Goal: Task Accomplishment & Management: Manage account settings

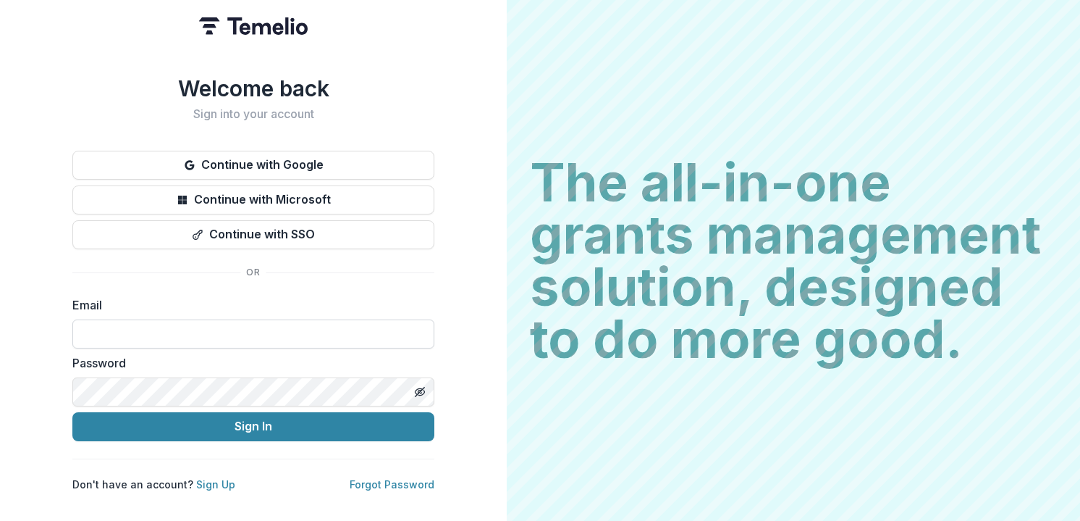
click at [240, 332] on input at bounding box center [253, 333] width 362 height 29
type input "**********"
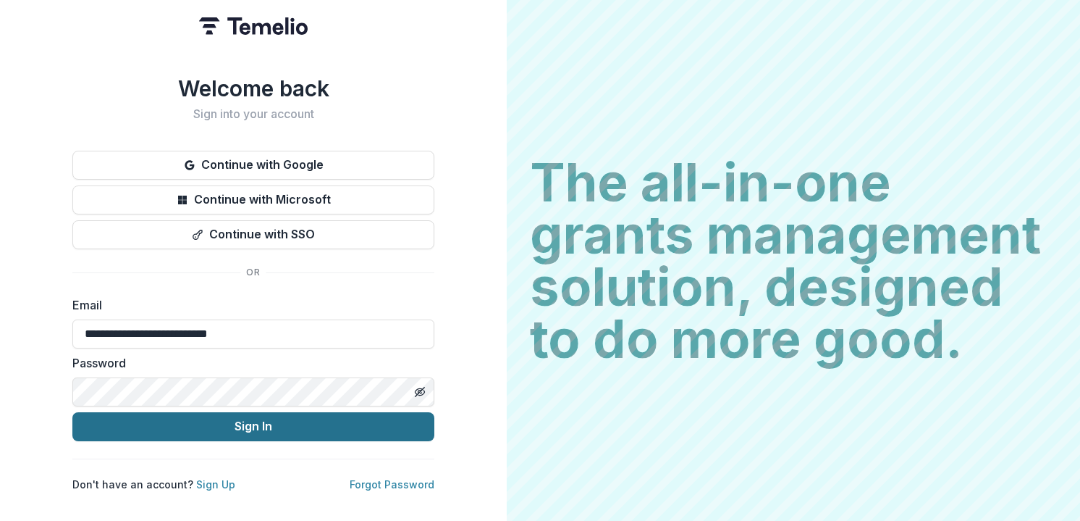
click at [270, 421] on button "Sign In" at bounding box center [253, 426] width 362 height 29
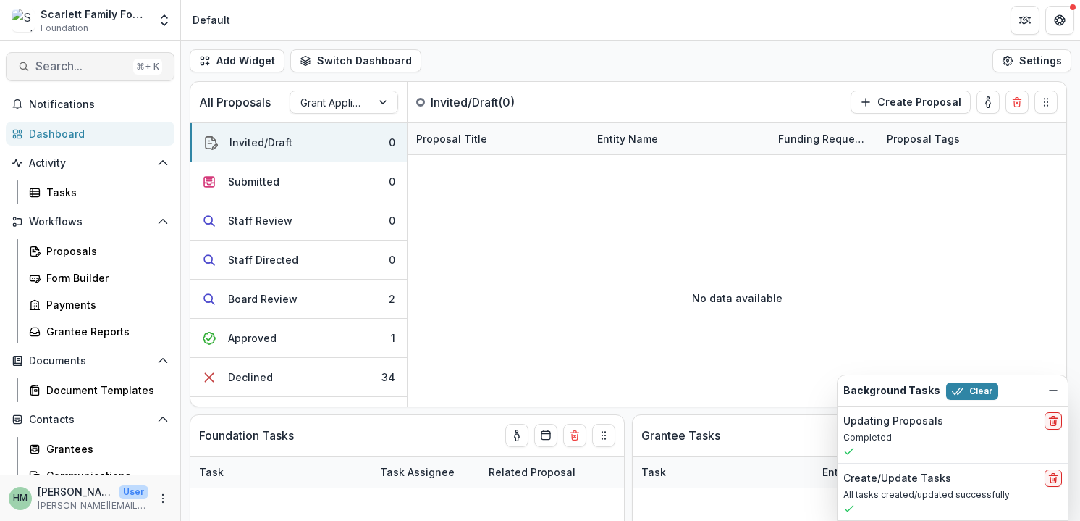
click at [83, 71] on span "Search..." at bounding box center [81, 66] width 92 height 14
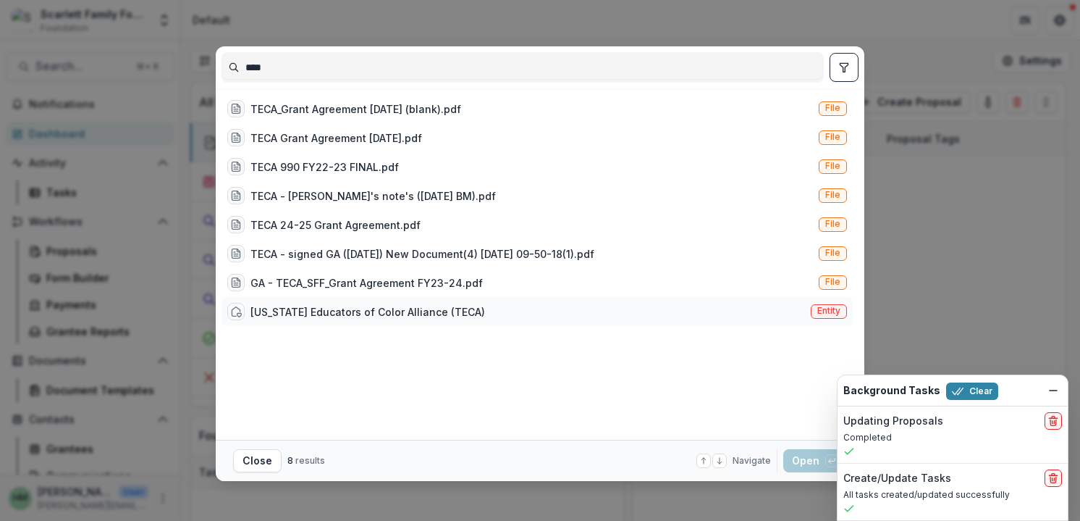
type input "****"
click at [346, 302] on div "[US_STATE] Educators of Color Alliance (TECA) Entity" at bounding box center [537, 311] width 631 height 29
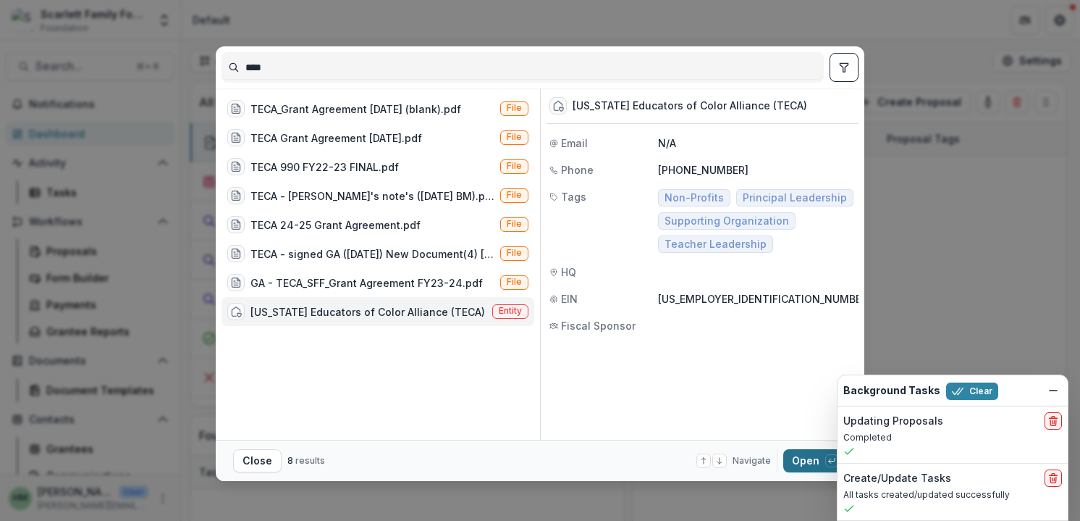
click at [799, 459] on button "Open with enter key" at bounding box center [815, 460] width 64 height 23
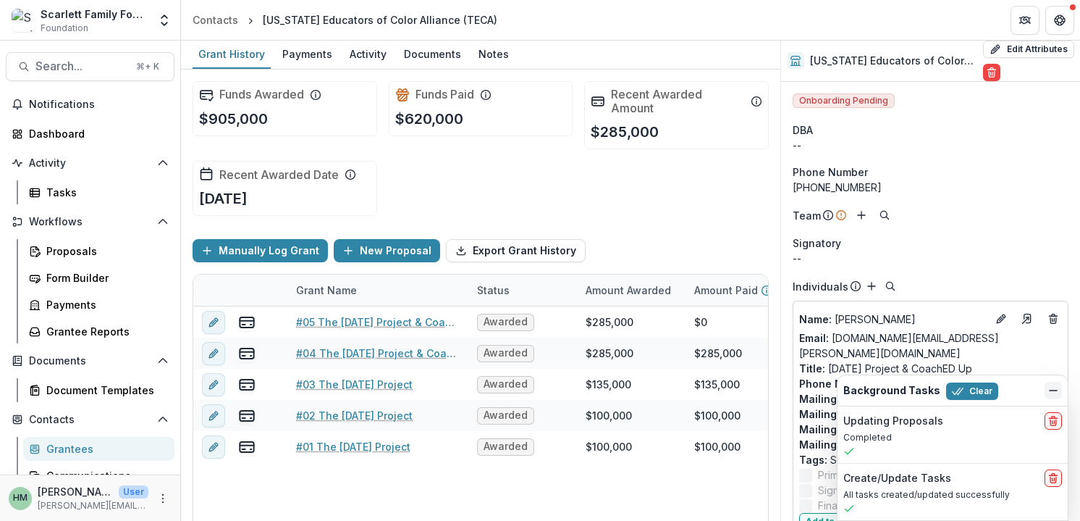
click at [1048, 390] on icon "Dismiss" at bounding box center [1054, 390] width 12 height 12
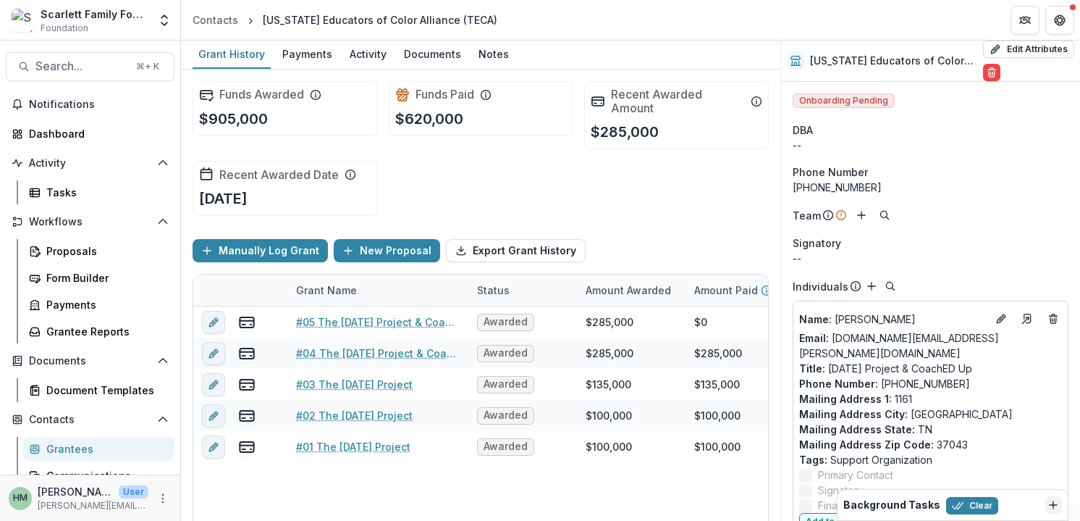
click at [321, 287] on div "Grant Name" at bounding box center [326, 289] width 78 height 15
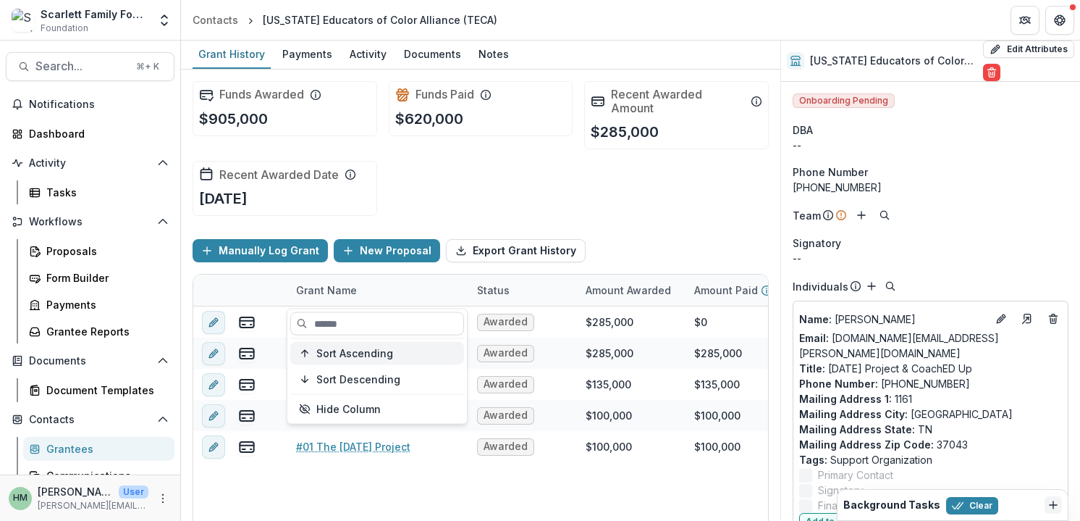
click at [342, 348] on span "Sort Ascending" at bounding box center [354, 353] width 77 height 12
click at [336, 290] on div "Grant Name" at bounding box center [326, 289] width 78 height 15
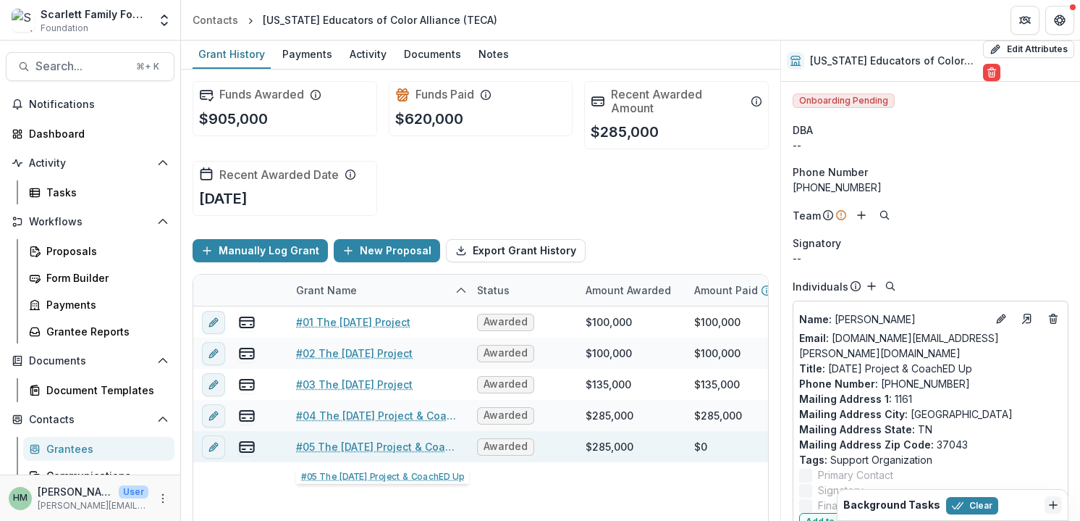
scroll to position [75, 0]
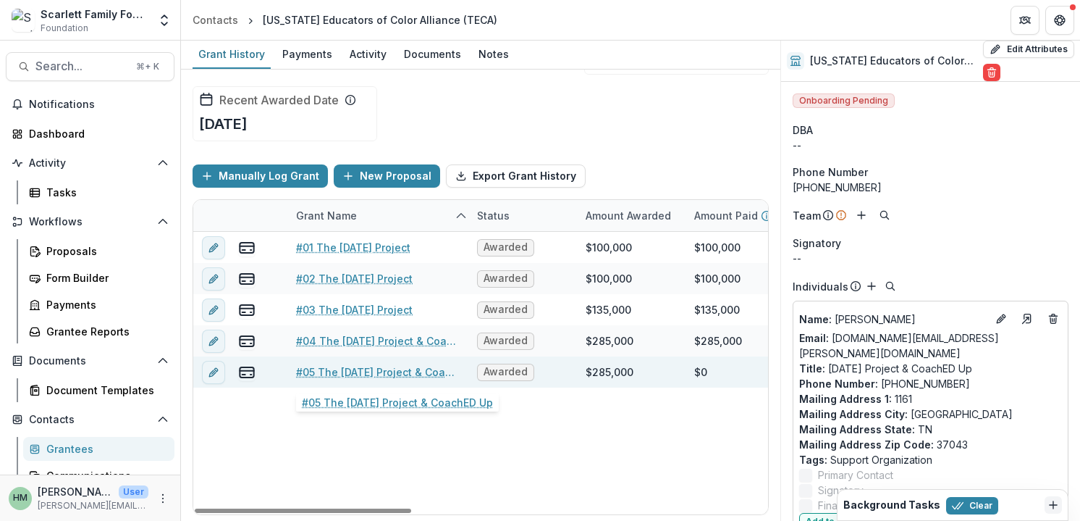
click at [357, 376] on link "#05 The [DATE] Project & CoachED Up" at bounding box center [378, 371] width 164 height 15
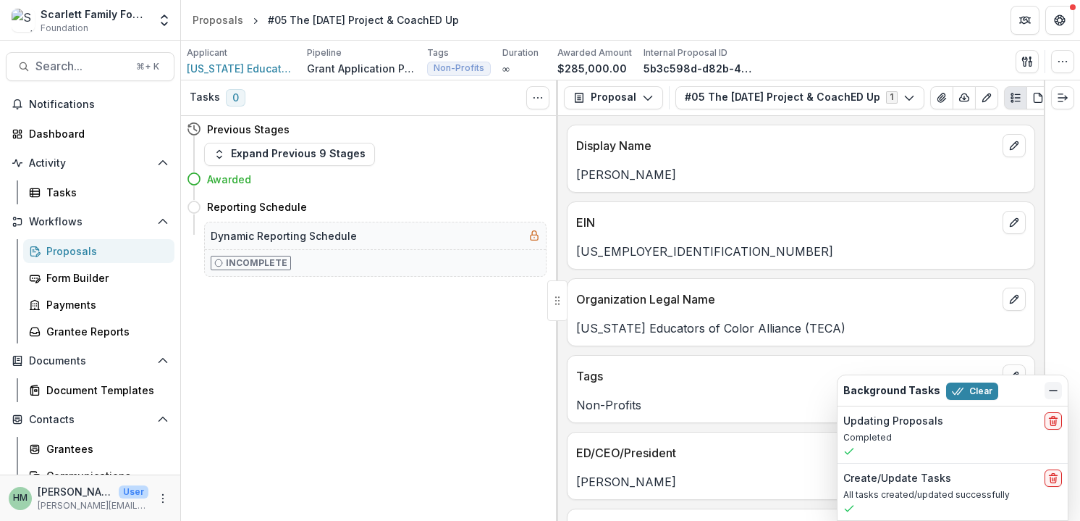
click at [1051, 385] on icon "Dismiss" at bounding box center [1054, 390] width 12 height 12
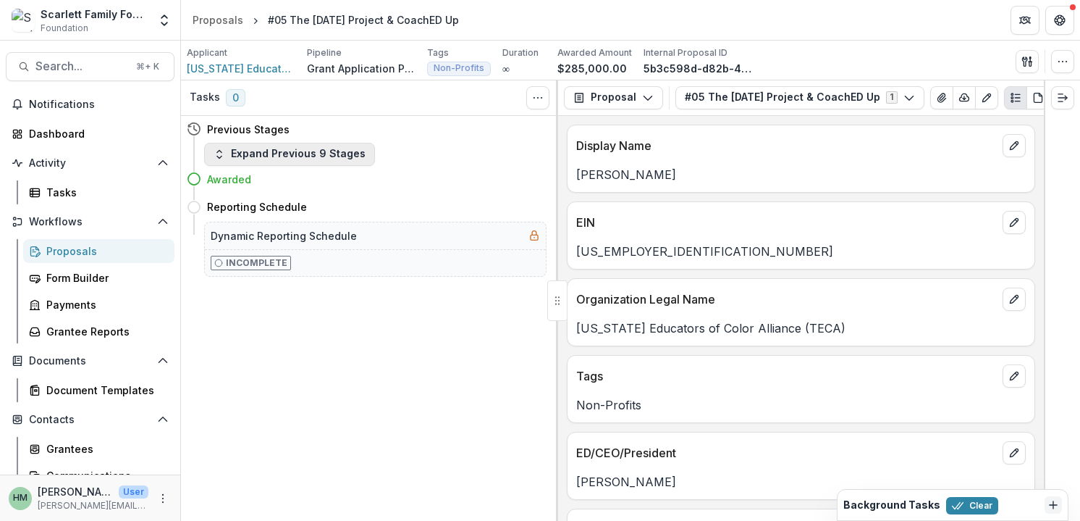
click at [277, 152] on button "Expand Previous 9 Stages" at bounding box center [289, 154] width 171 height 23
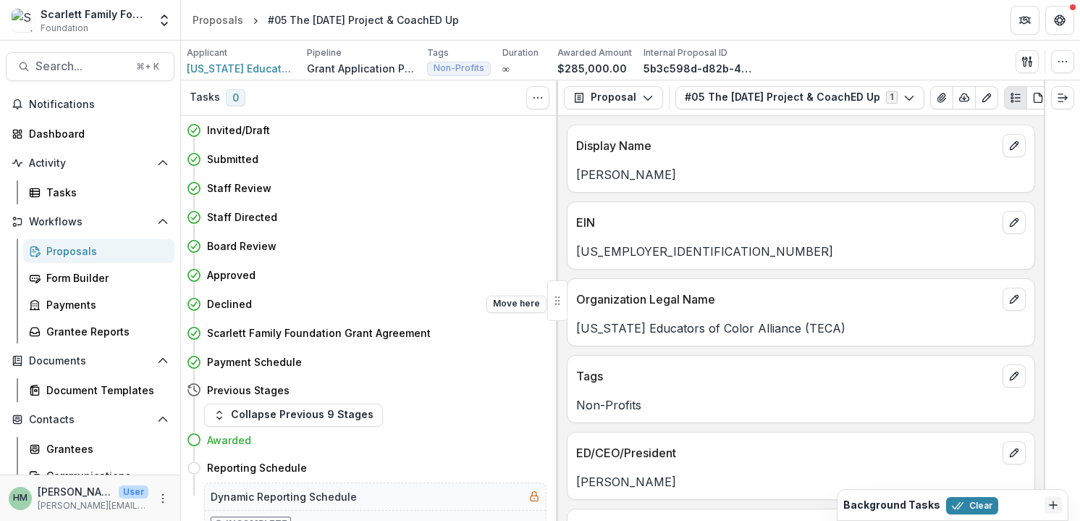
scroll to position [16, 0]
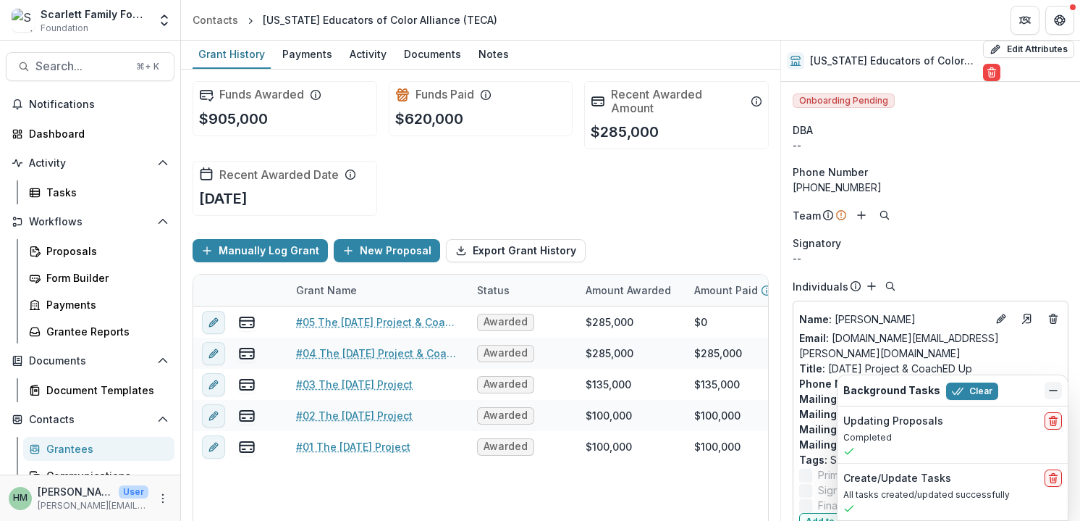
click at [1048, 391] on icon "Dismiss" at bounding box center [1054, 390] width 12 height 12
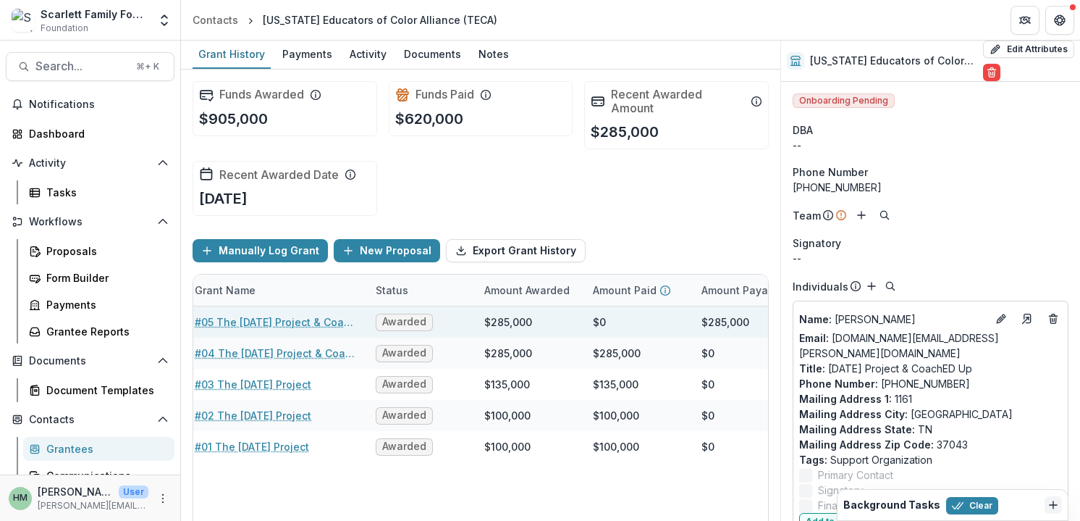
scroll to position [0, 70]
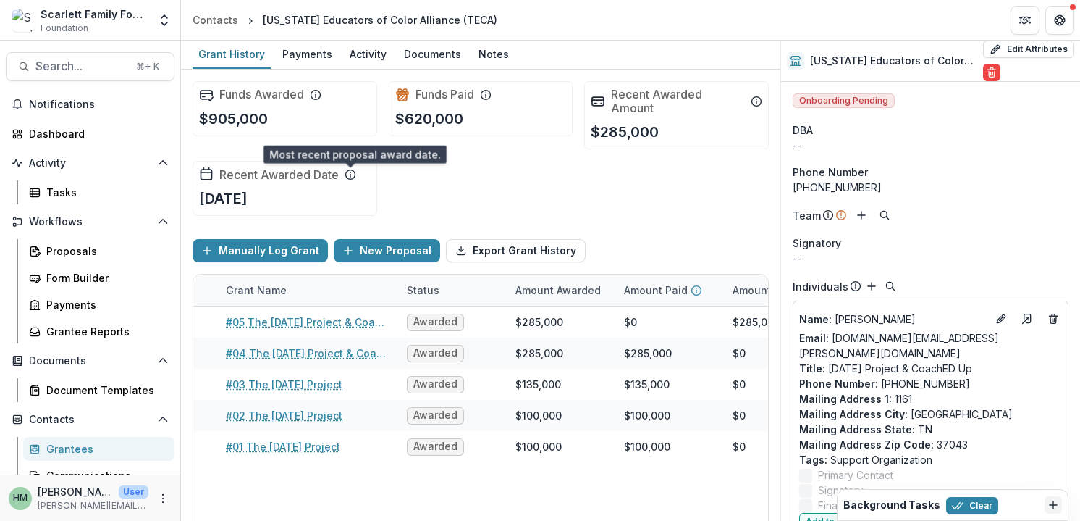
click at [350, 176] on line at bounding box center [350, 175] width 0 height 3
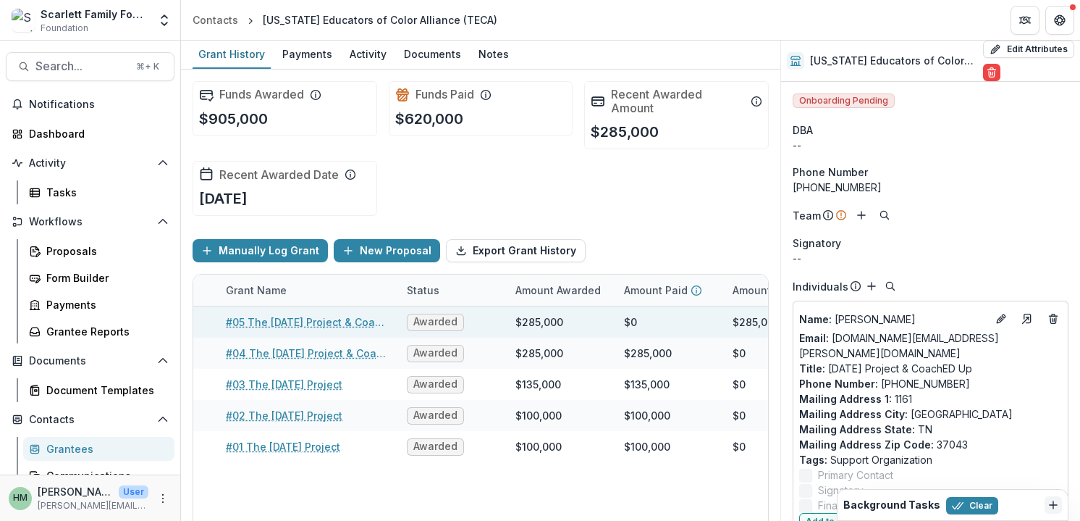
click at [337, 322] on link "#05 The [DATE] Project & CoachED Up" at bounding box center [308, 321] width 164 height 15
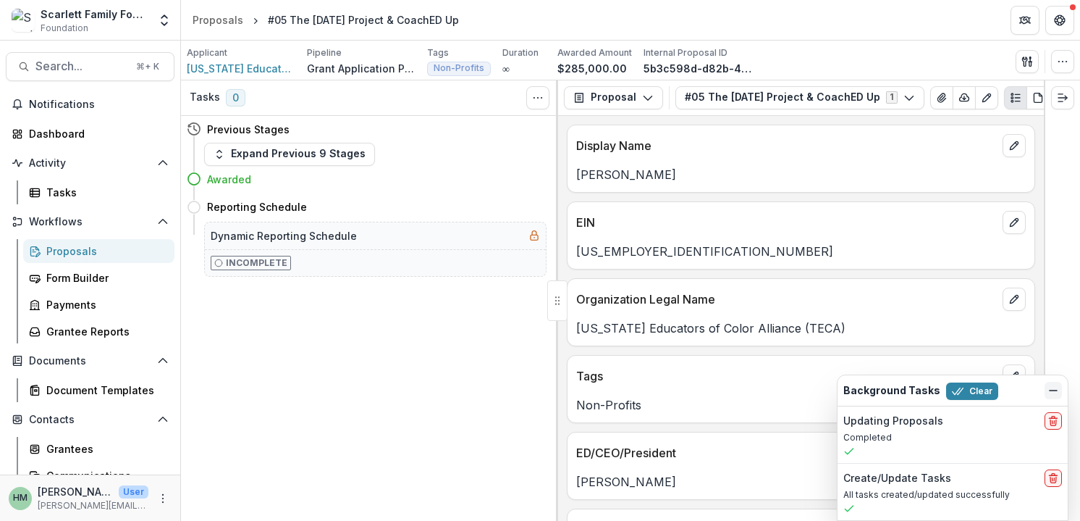
click at [1054, 389] on icon "Dismiss" at bounding box center [1054, 390] width 12 height 12
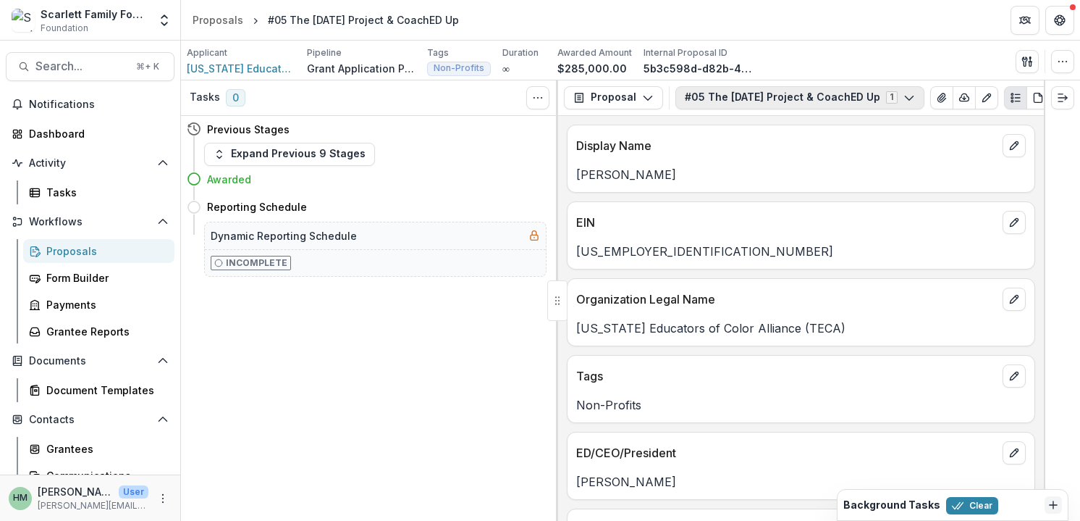
click at [878, 96] on button "#05 The [DATE] Project & CoachED Up 1" at bounding box center [799, 97] width 249 height 23
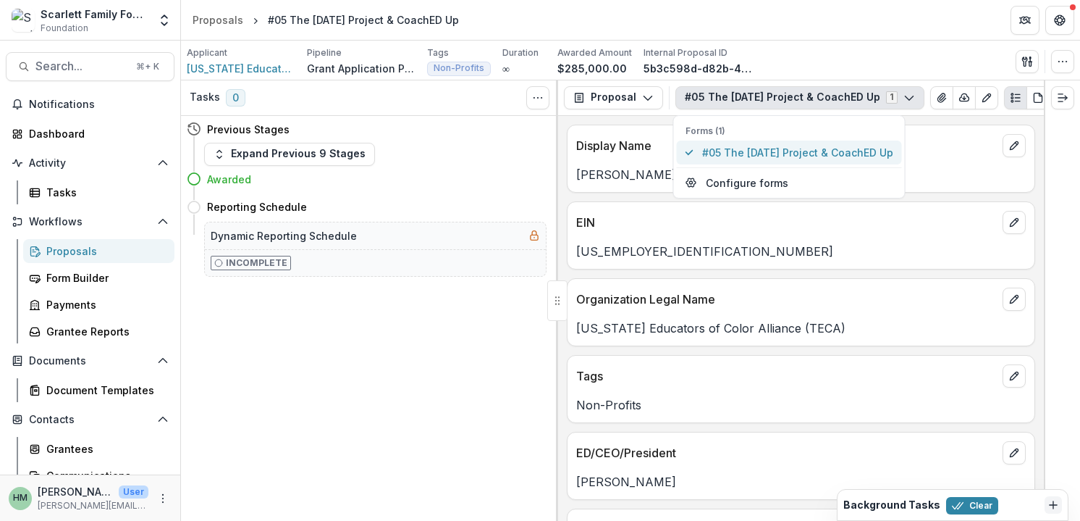
click at [772, 154] on span "#05 The [DATE] Project & CoachED Up" at bounding box center [797, 152] width 191 height 15
click at [791, 59] on div "Applicant [US_STATE] Educators of Color Alliance (TECA) Pipeline Grant Applicat…" at bounding box center [631, 61] width 888 height 30
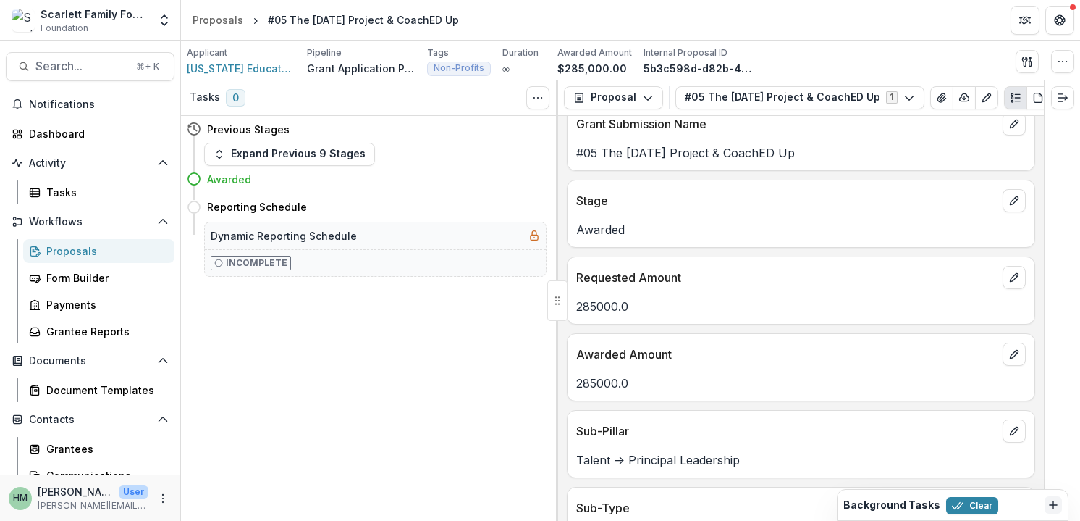
scroll to position [773, 0]
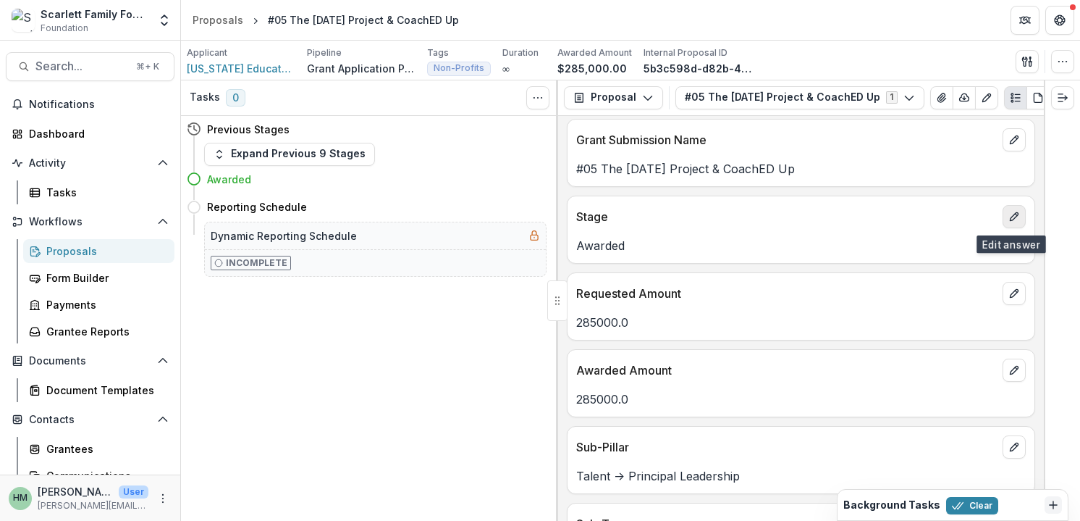
click at [1011, 222] on icon "edit" at bounding box center [1014, 217] width 12 height 12
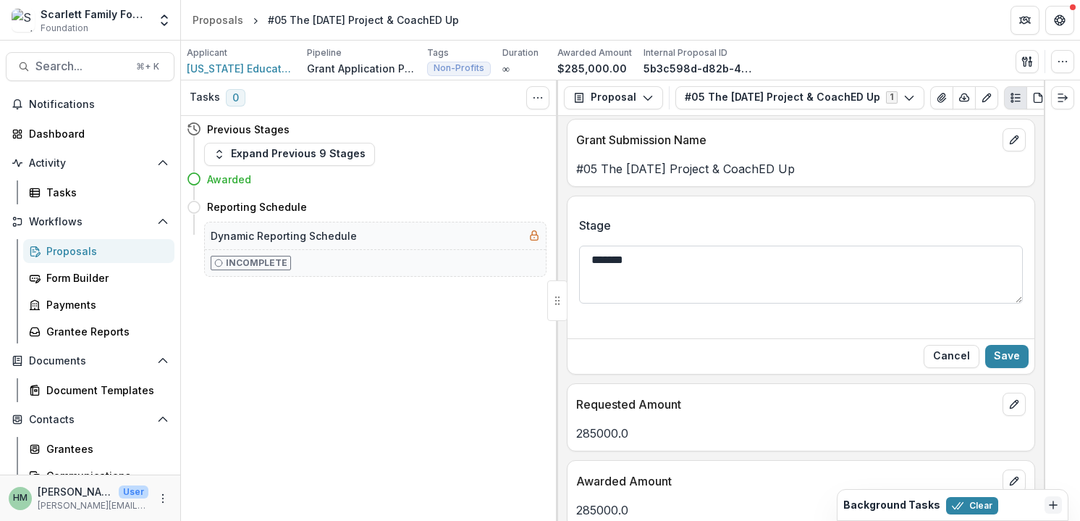
click at [895, 293] on textarea "*******" at bounding box center [801, 274] width 444 height 58
click at [953, 356] on button "Cancel" at bounding box center [952, 356] width 56 height 23
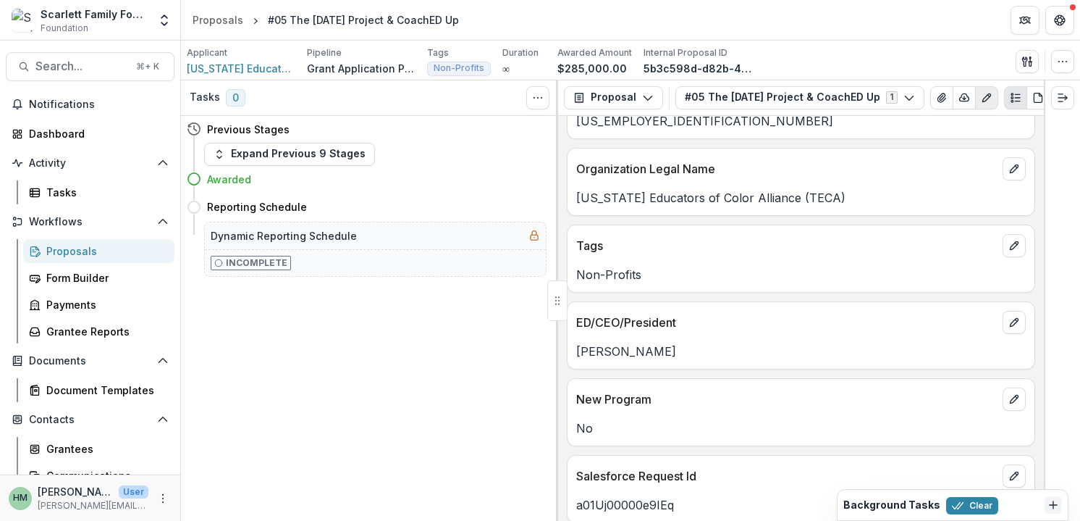
scroll to position [20, 0]
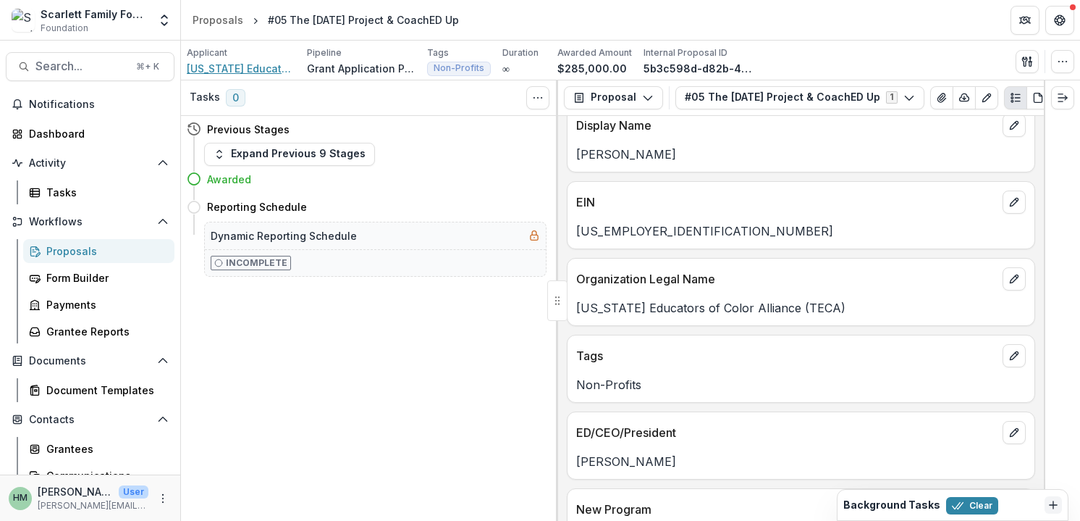
click at [250, 74] on span "[US_STATE] Educators of Color Alliance (TECA)" at bounding box center [241, 68] width 109 height 15
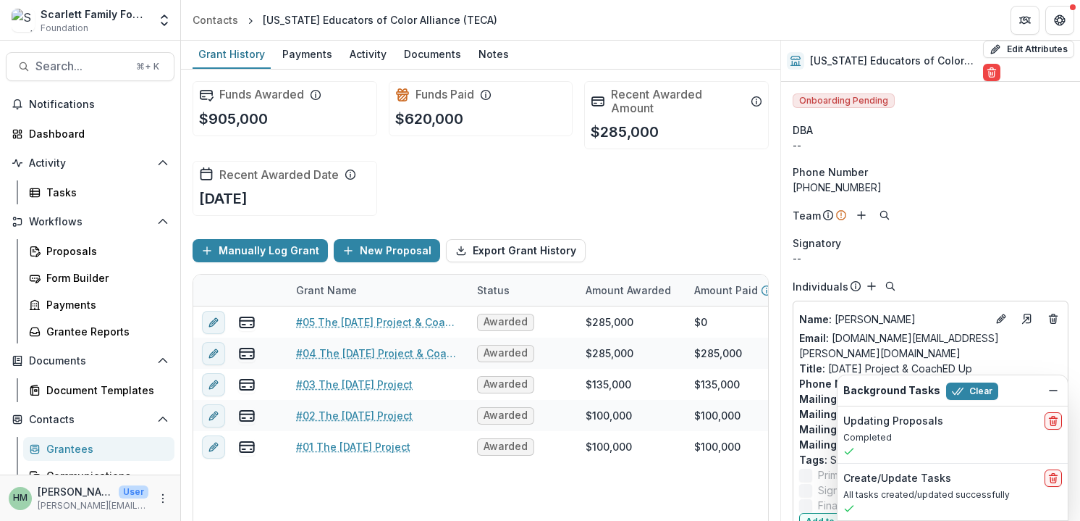
click at [209, 176] on icon at bounding box center [206, 174] width 14 height 14
click at [230, 206] on p "[DATE]" at bounding box center [223, 199] width 49 height 22
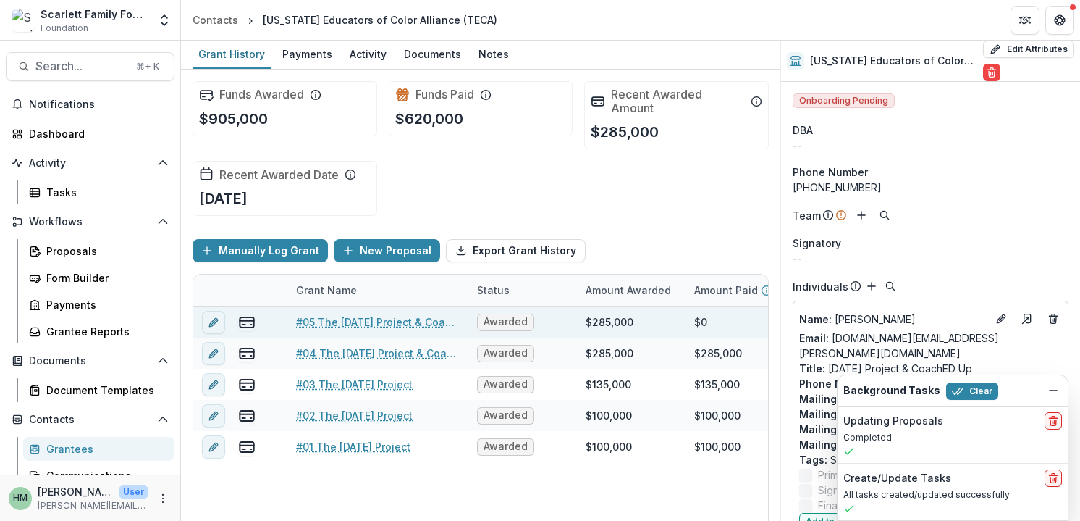
click at [497, 321] on span "Awarded" at bounding box center [506, 322] width 44 height 12
click at [212, 321] on icon "edit" at bounding box center [214, 322] width 12 height 12
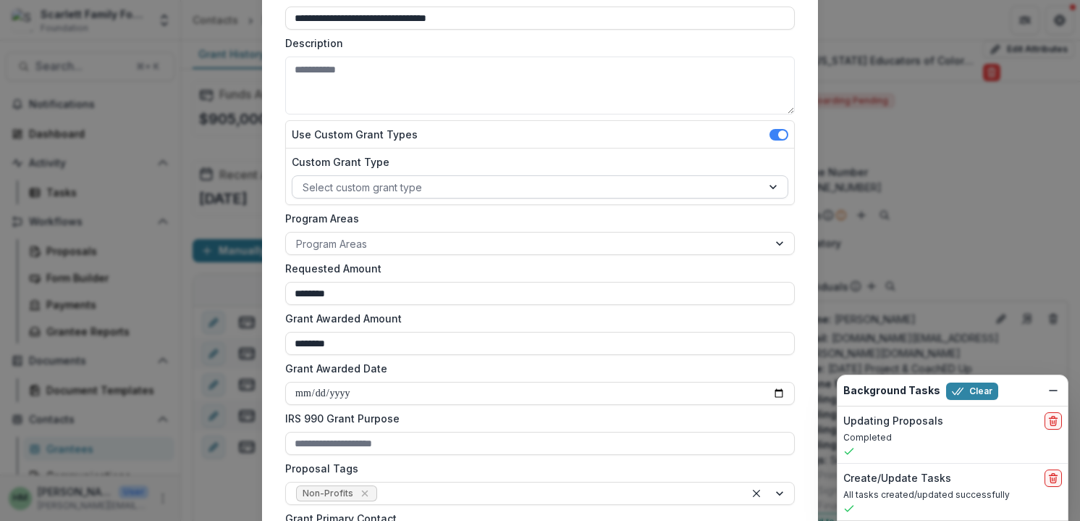
scroll to position [180, 0]
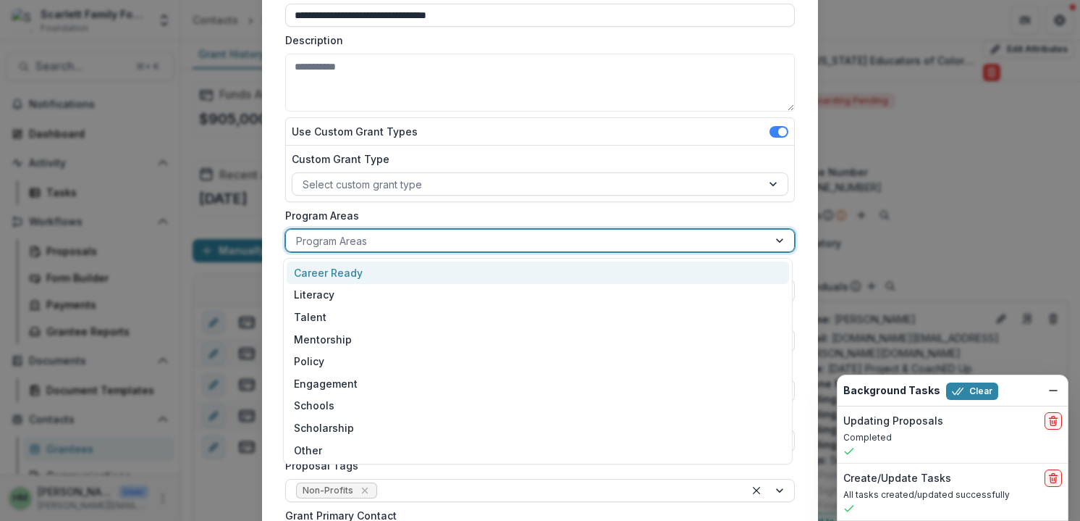
click at [488, 240] on div at bounding box center [527, 241] width 462 height 18
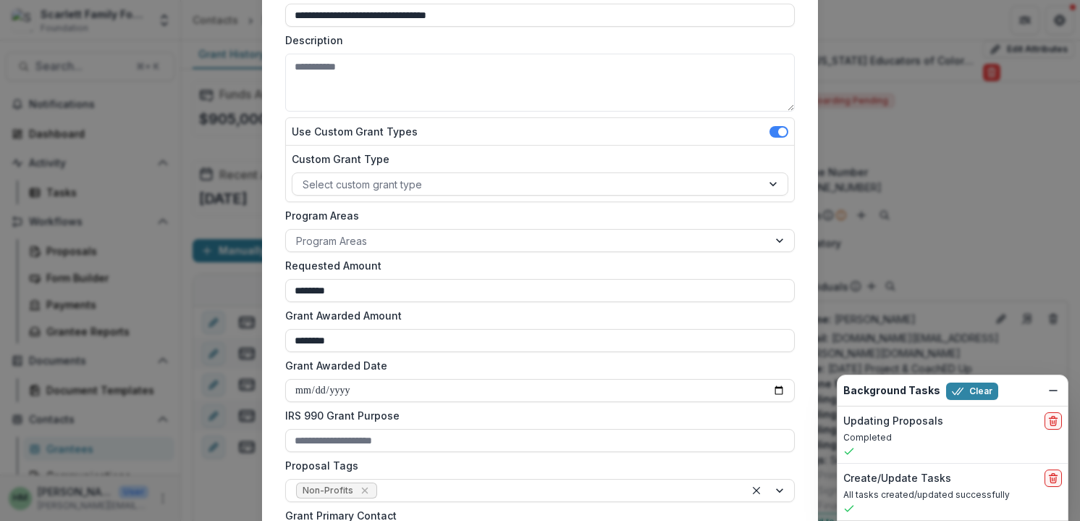
click at [481, 214] on label "Program Areas" at bounding box center [535, 215] width 501 height 15
click at [299, 233] on input "Program Areas" at bounding box center [297, 240] width 3 height 15
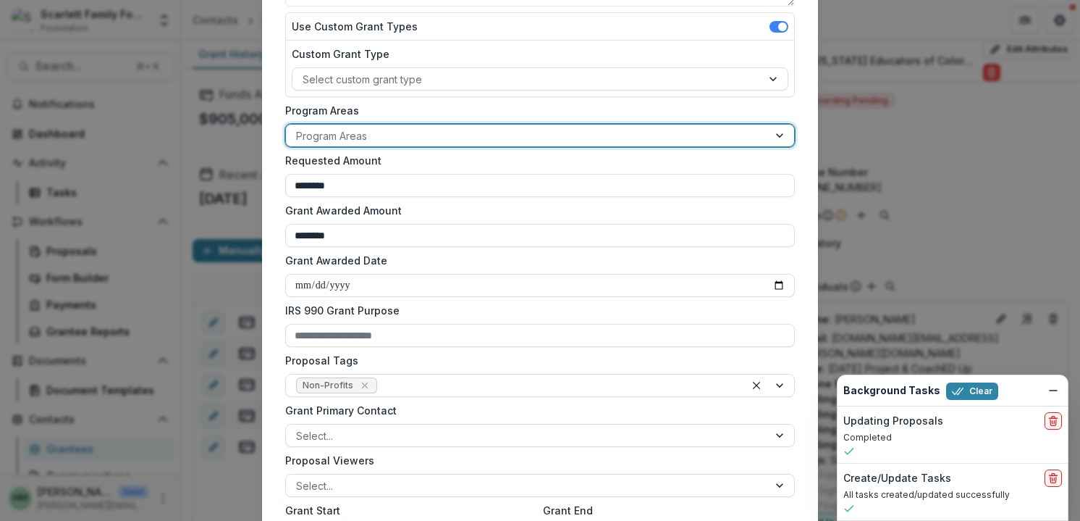
scroll to position [287, 0]
click at [407, 287] on input "Grant Awarded Date" at bounding box center [540, 283] width 510 height 23
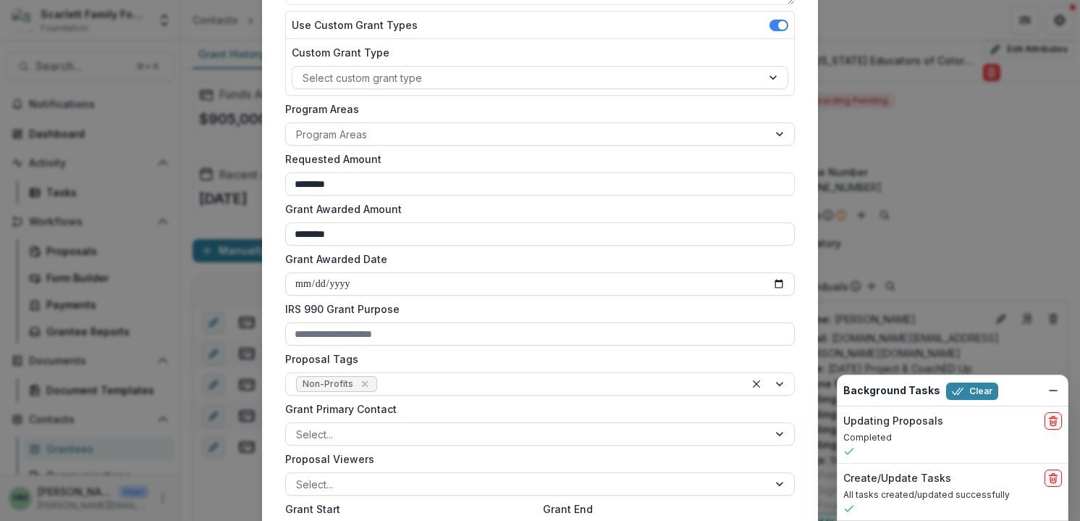
click at [392, 302] on label "IRS 990 Grant Purpose" at bounding box center [535, 308] width 501 height 15
click at [392, 322] on input "IRS 990 Grant Purpose" at bounding box center [540, 333] width 510 height 23
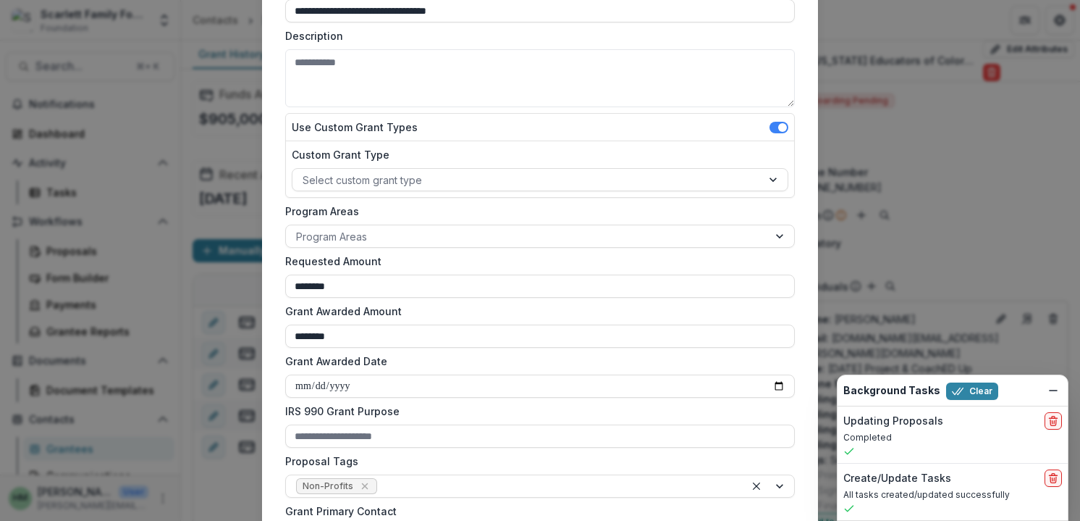
scroll to position [0, 0]
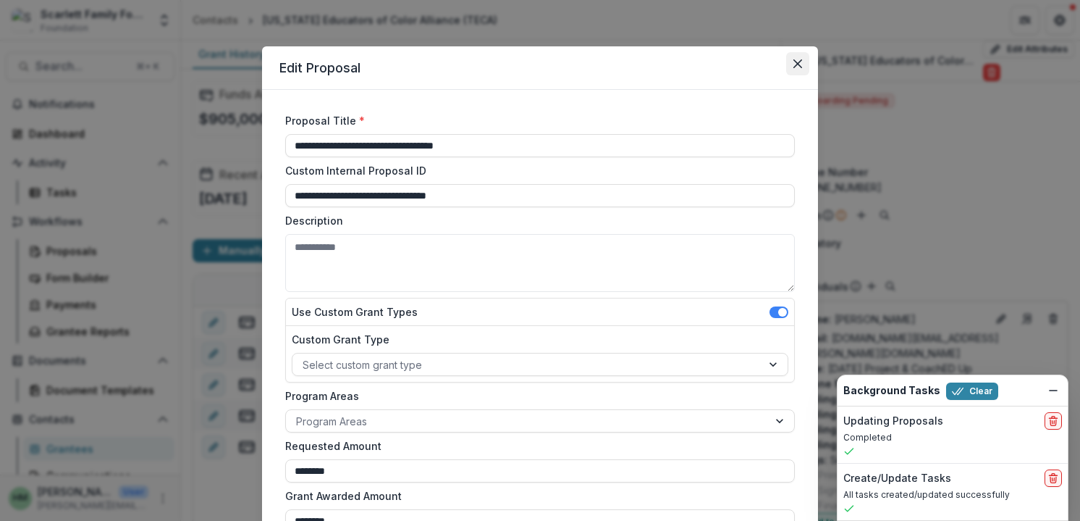
click at [790, 62] on button "Close" at bounding box center [797, 63] width 23 height 23
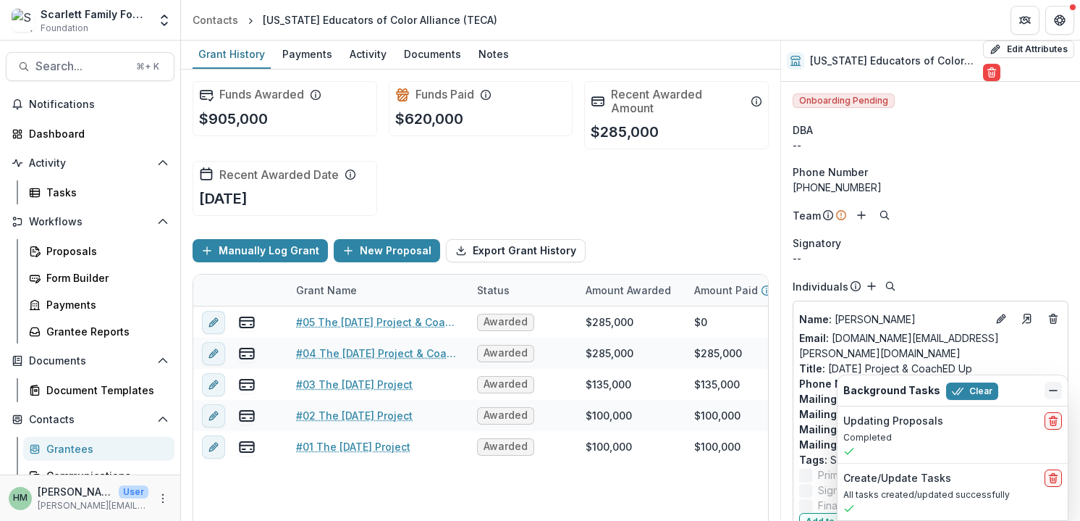
click at [1055, 389] on icon "Dismiss" at bounding box center [1054, 390] width 12 height 12
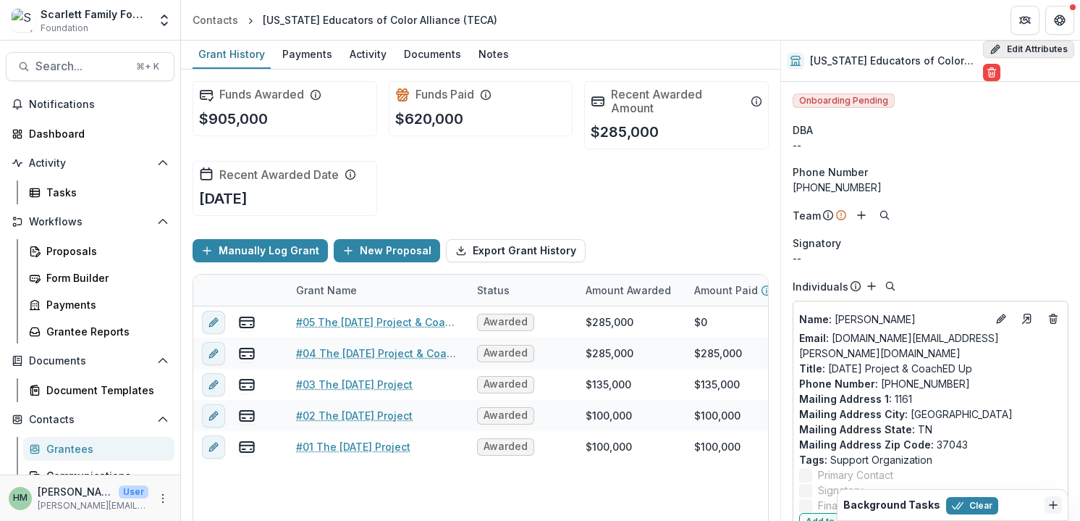
click at [1029, 46] on button "Edit Attributes" at bounding box center [1028, 49] width 91 height 17
select select
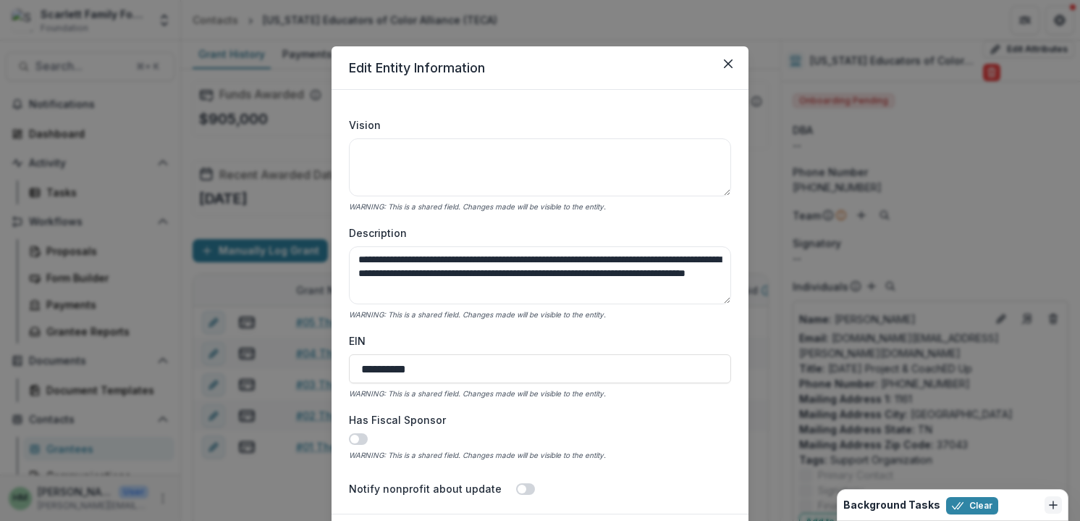
scroll to position [336, 0]
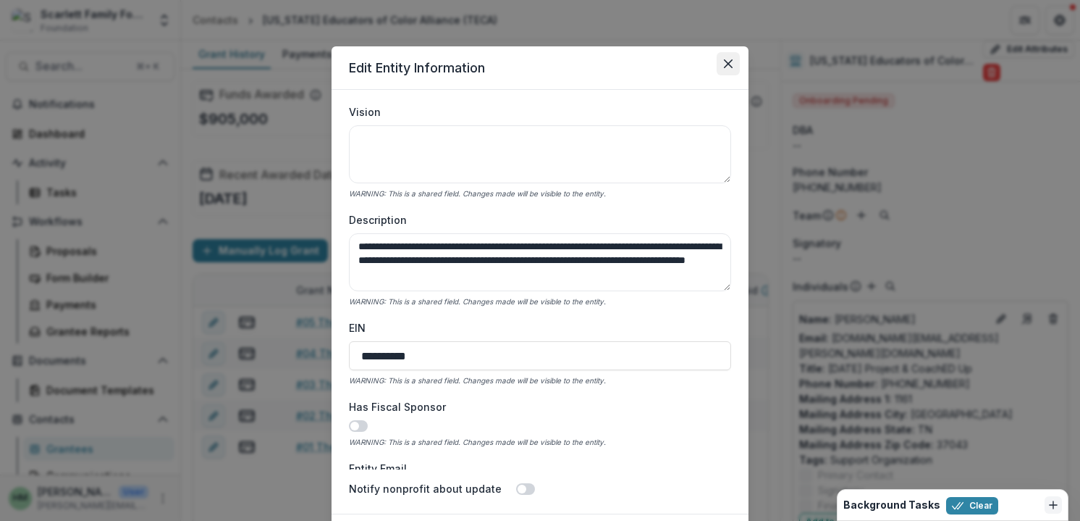
click at [720, 67] on button "Close" at bounding box center [728, 63] width 23 height 23
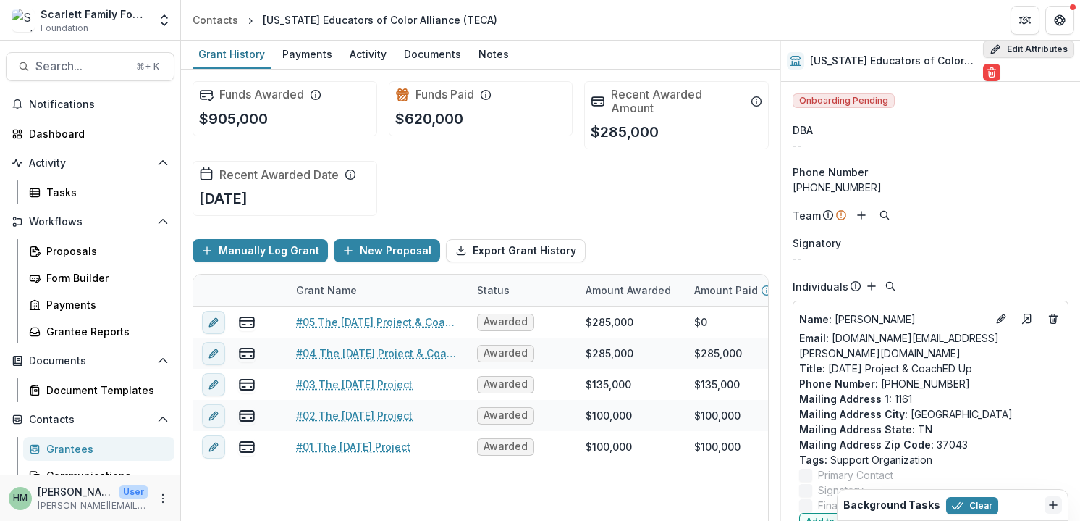
click at [1034, 51] on button "Edit Attributes" at bounding box center [1028, 49] width 91 height 17
select select
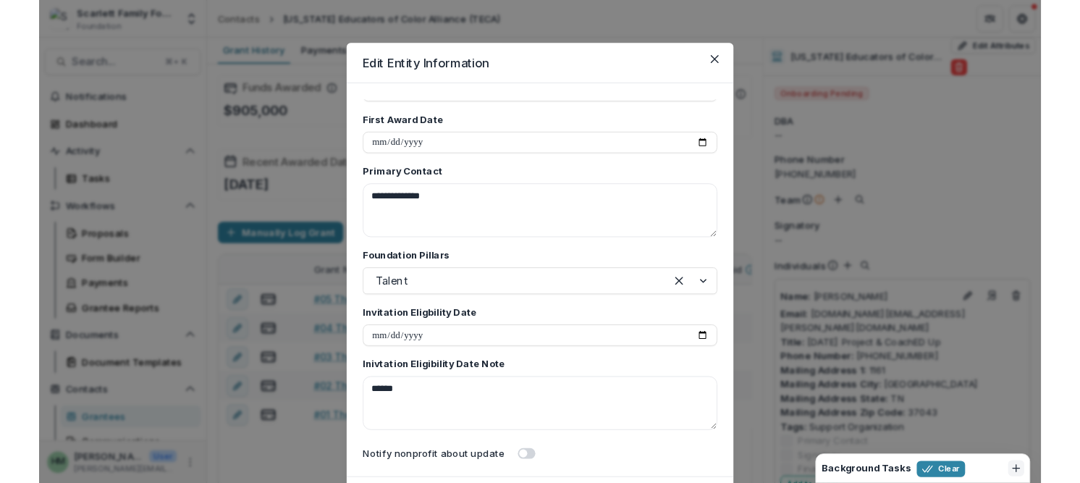
scroll to position [2669, 0]
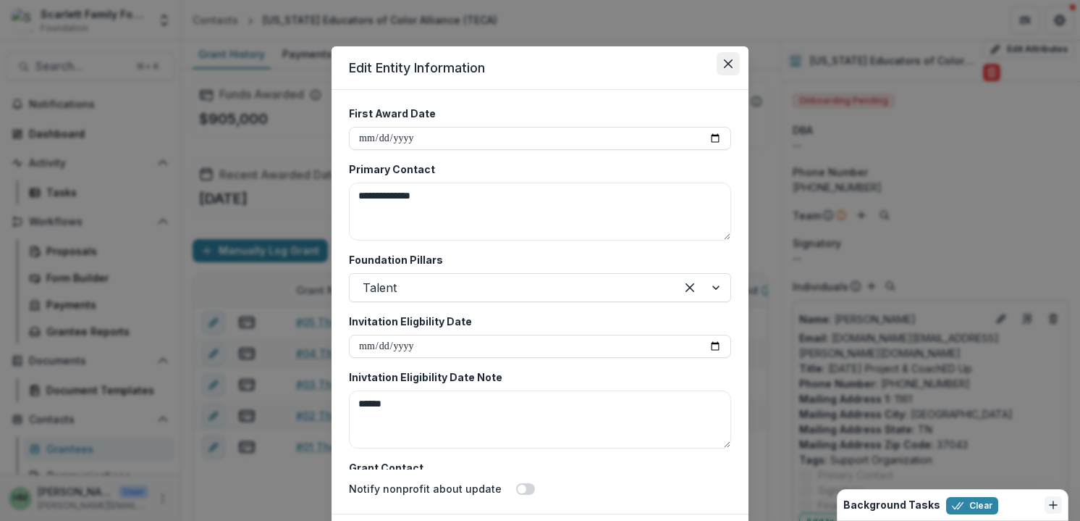
click at [732, 59] on button "Close" at bounding box center [728, 63] width 23 height 23
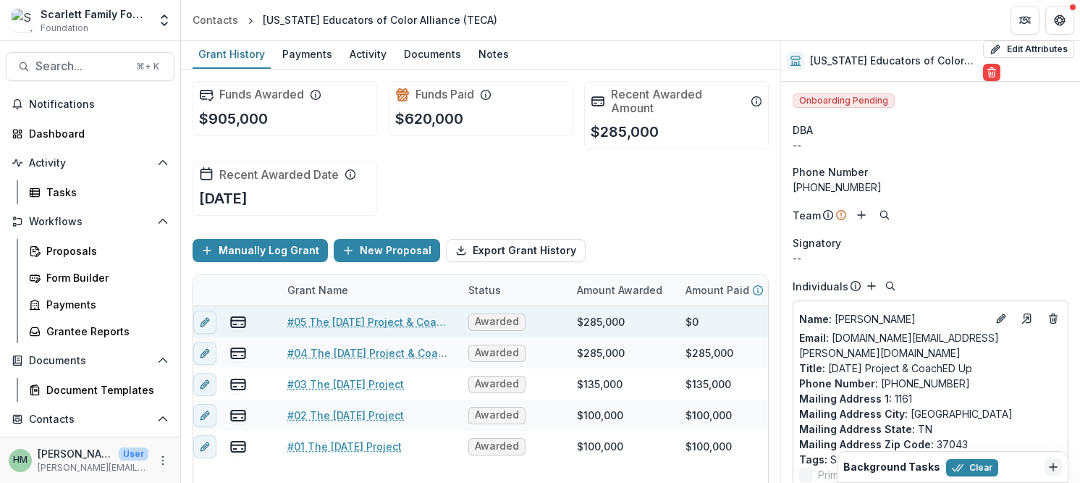
scroll to position [0, 0]
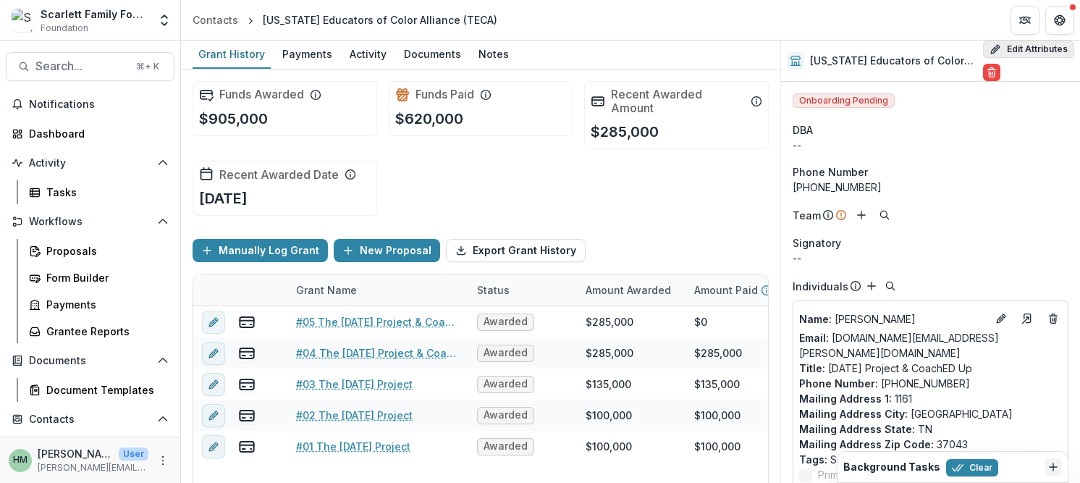
click at [1022, 46] on button "Edit Attributes" at bounding box center [1028, 49] width 91 height 17
select select
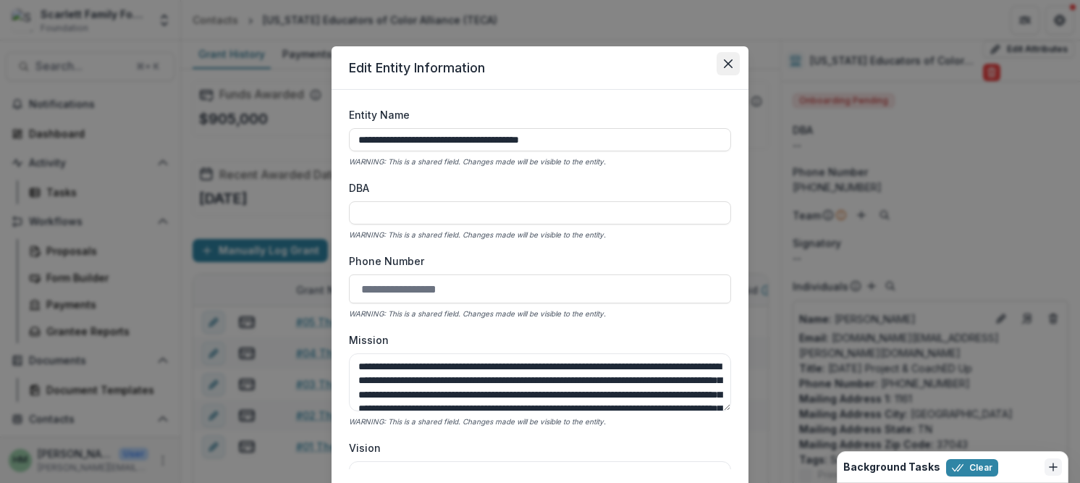
click at [726, 62] on icon "Close" at bounding box center [728, 63] width 9 height 9
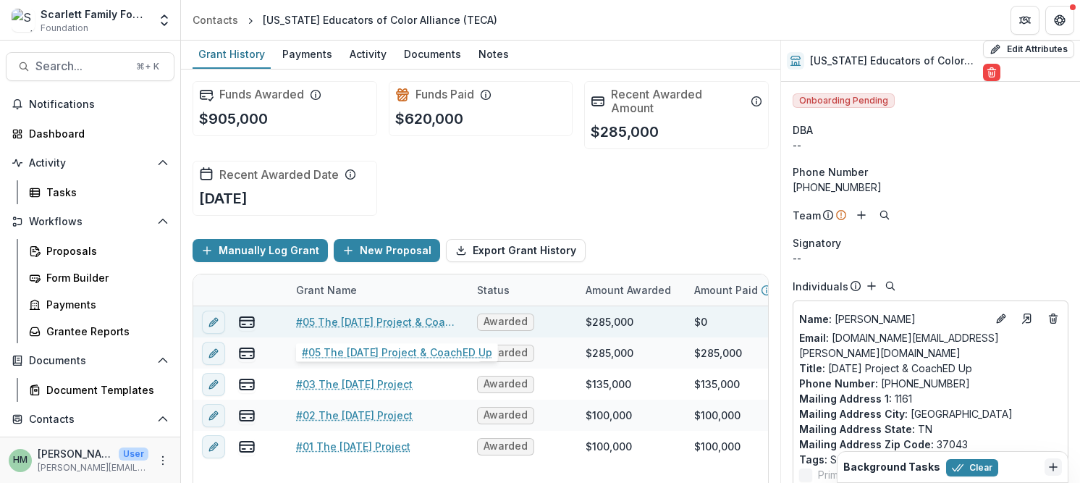
click at [358, 323] on link "#05 The [DATE] Project & CoachED Up" at bounding box center [378, 321] width 164 height 15
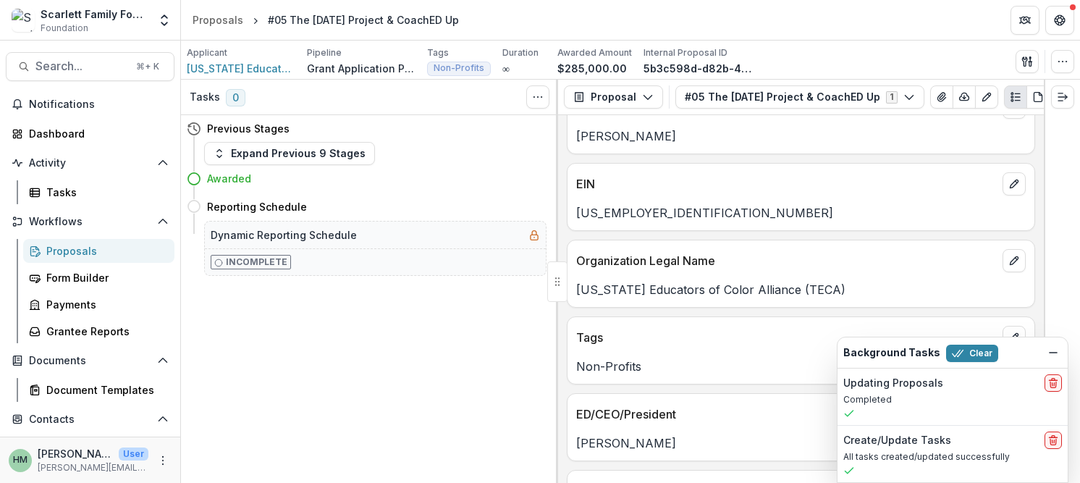
scroll to position [37, 0]
click at [1050, 351] on icon "Dismiss" at bounding box center [1054, 353] width 12 height 12
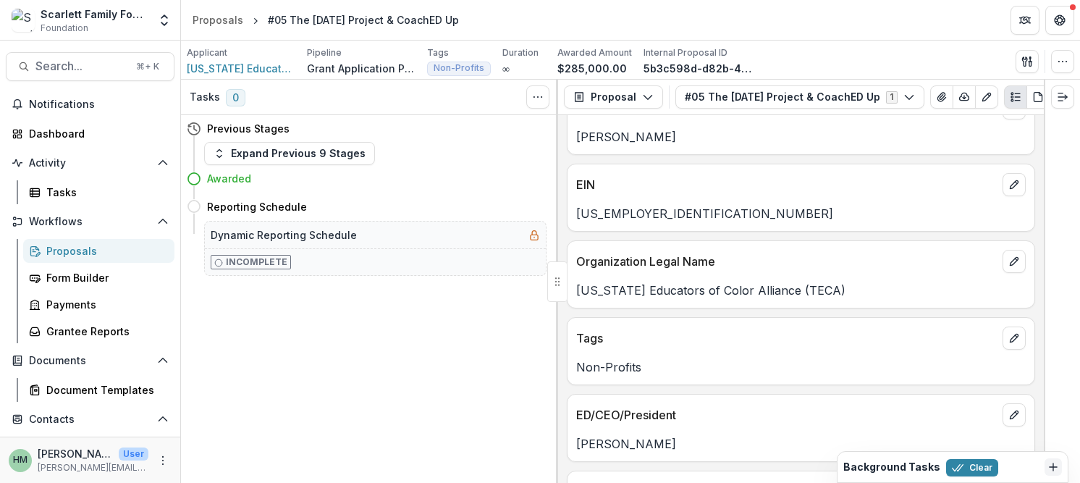
scroll to position [0, 0]
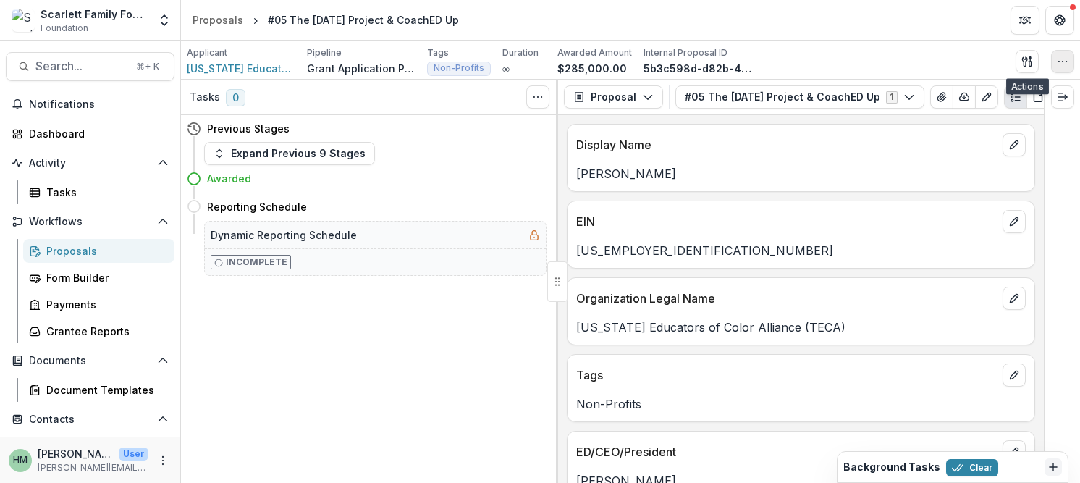
click at [1057, 64] on icon "button" at bounding box center [1063, 62] width 12 height 12
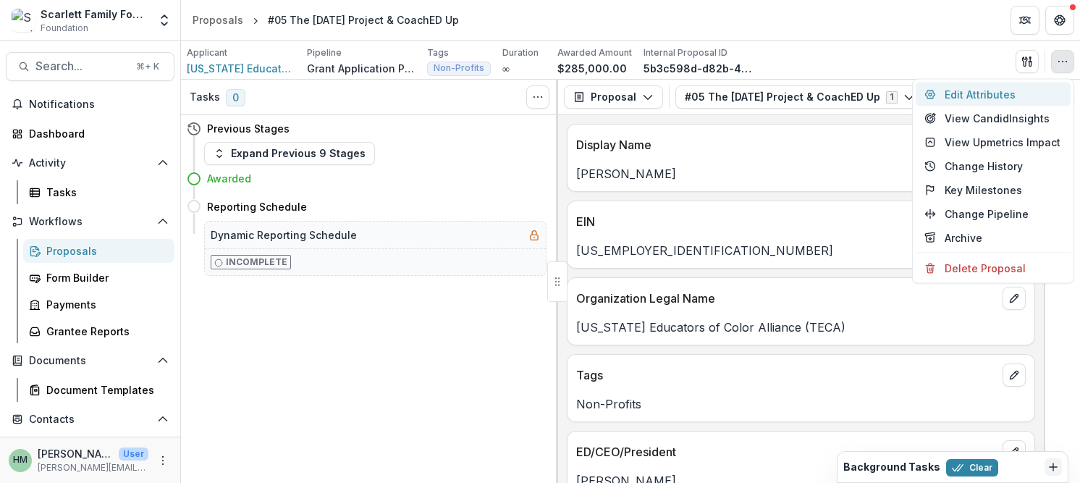
click at [997, 90] on button "Edit Attributes" at bounding box center [993, 95] width 155 height 24
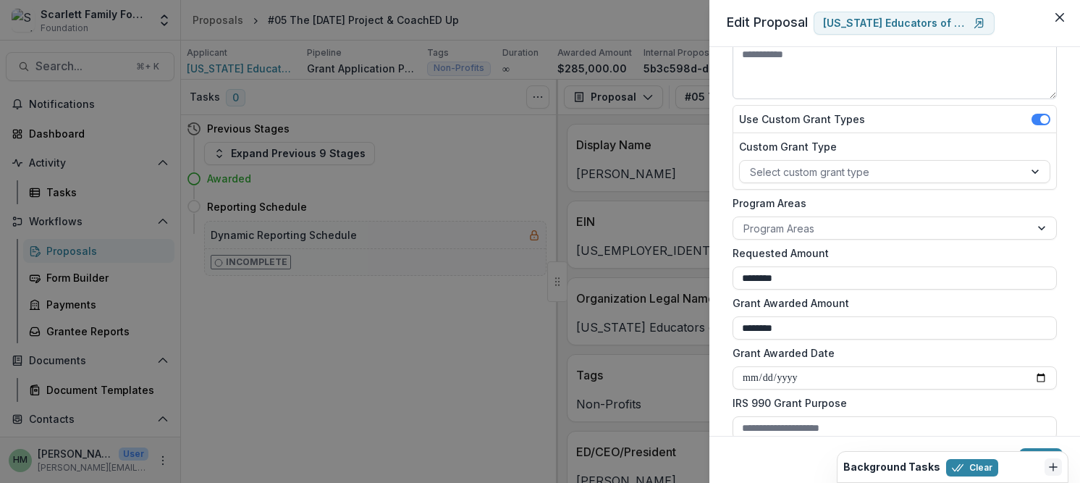
scroll to position [151, 0]
click at [860, 229] on div at bounding box center [882, 228] width 277 height 18
click at [854, 209] on label "Program Areas" at bounding box center [891, 202] width 316 height 15
click at [746, 220] on input "Program Areas" at bounding box center [745, 227] width 3 height 15
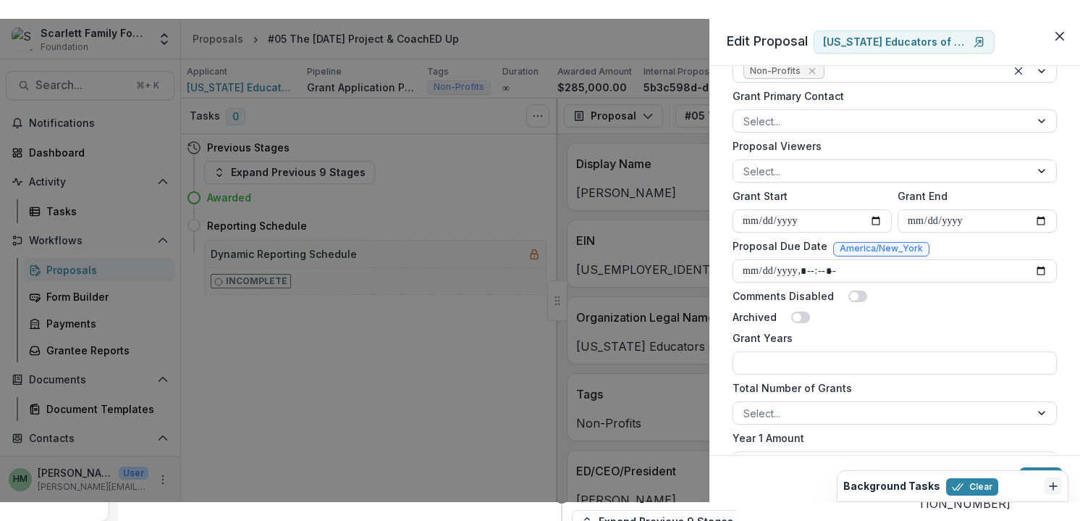
scroll to position [578, 0]
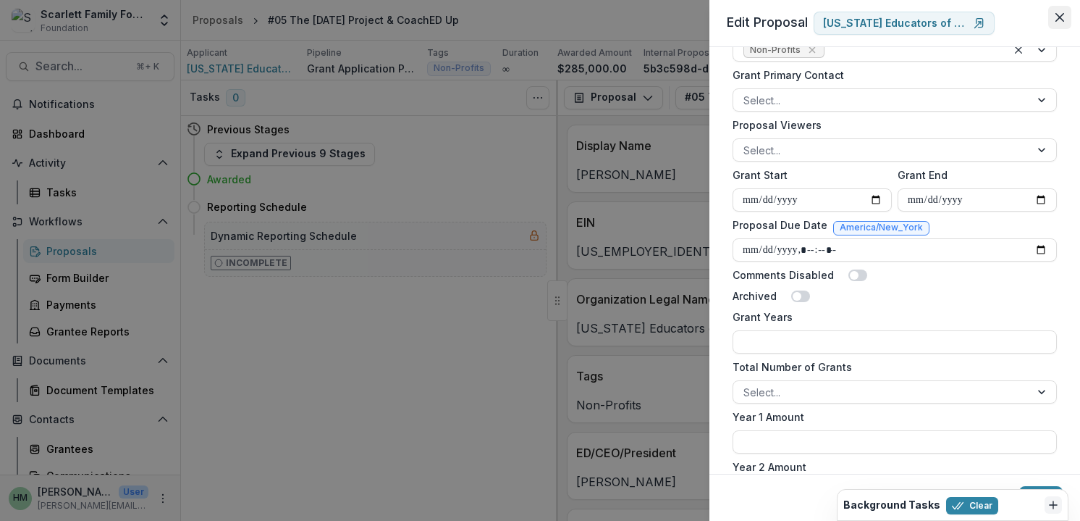
click at [1059, 11] on button "Close" at bounding box center [1059, 17] width 23 height 23
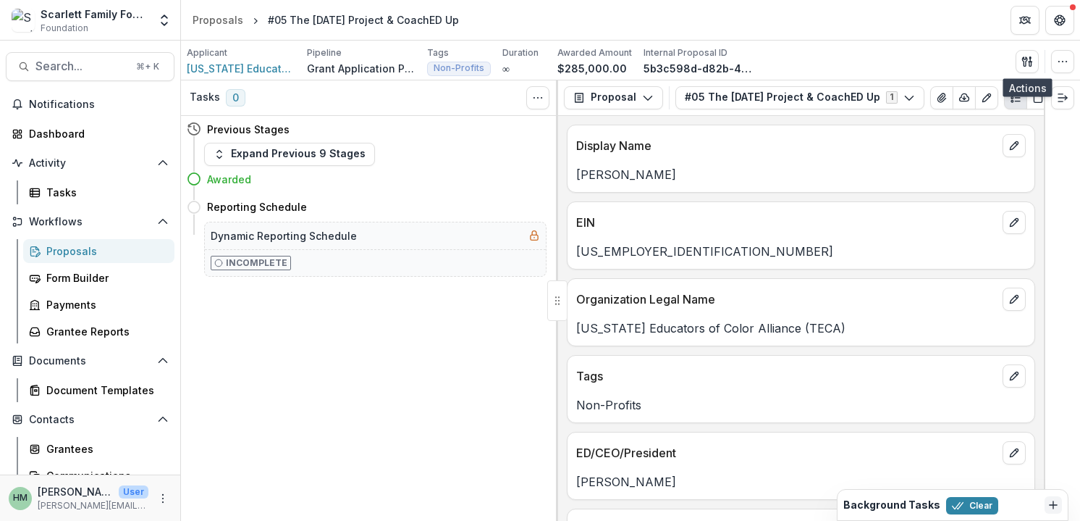
scroll to position [98, 0]
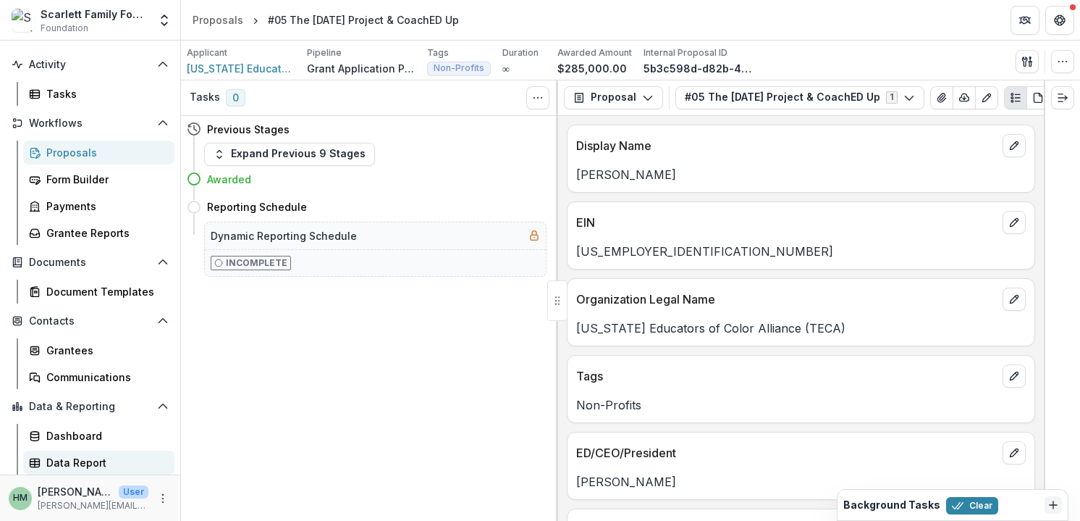
click at [65, 461] on div "Data Report" at bounding box center [104, 462] width 117 height 15
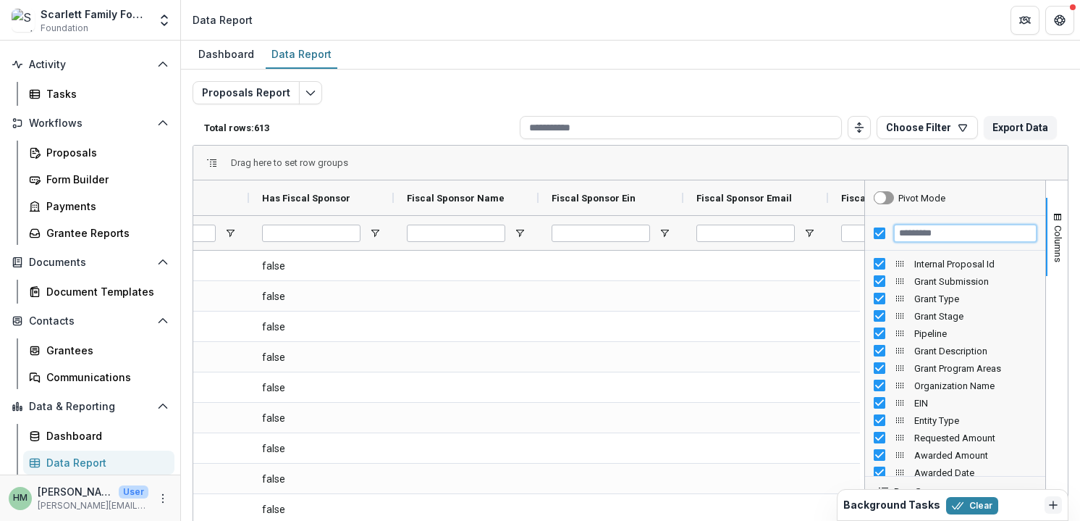
click at [905, 233] on input "Filter Columns Input" at bounding box center [965, 232] width 143 height 17
type input "**********"
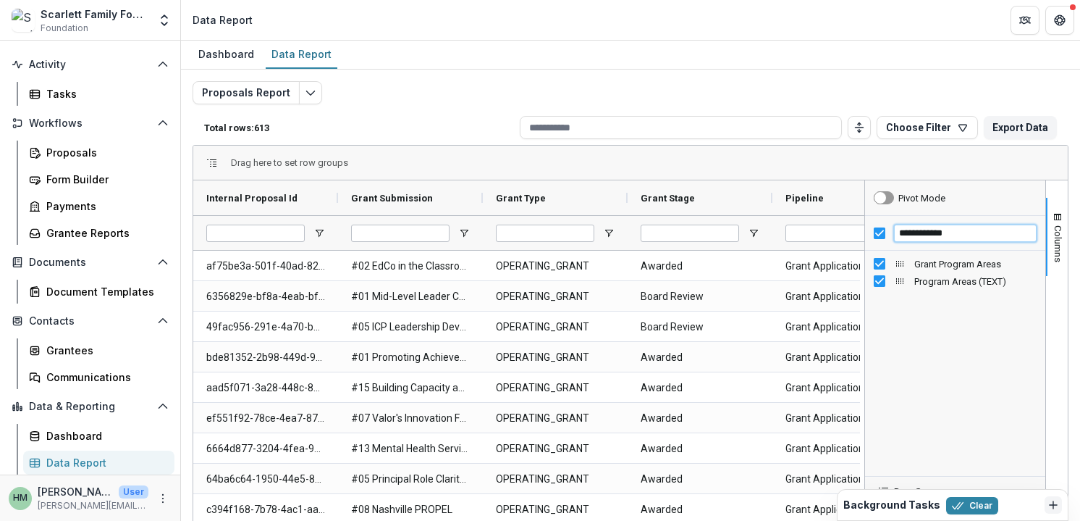
click at [931, 229] on input "**********" at bounding box center [965, 232] width 143 height 17
click at [917, 232] on input "**********" at bounding box center [965, 232] width 143 height 17
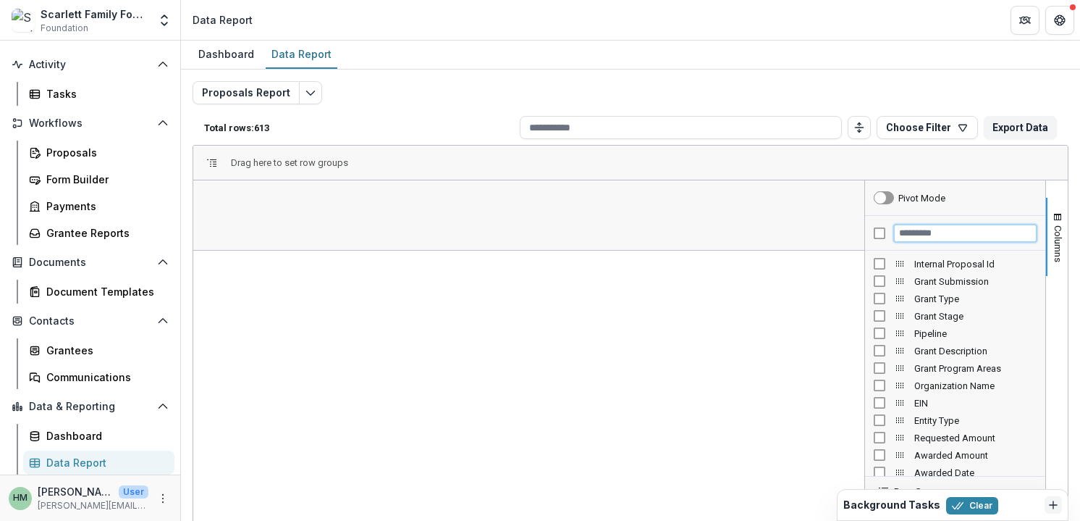
click at [921, 231] on input "Filter Columns Input" at bounding box center [965, 232] width 143 height 17
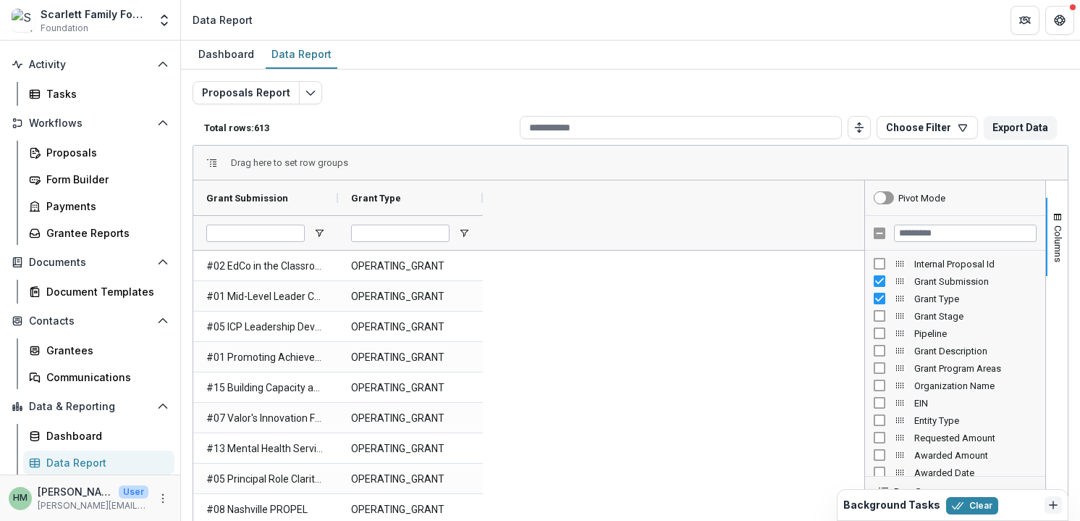
click at [875, 307] on div "Grant Stage" at bounding box center [955, 315] width 163 height 17
click at [938, 237] on input "Filter Columns Input" at bounding box center [965, 232] width 143 height 17
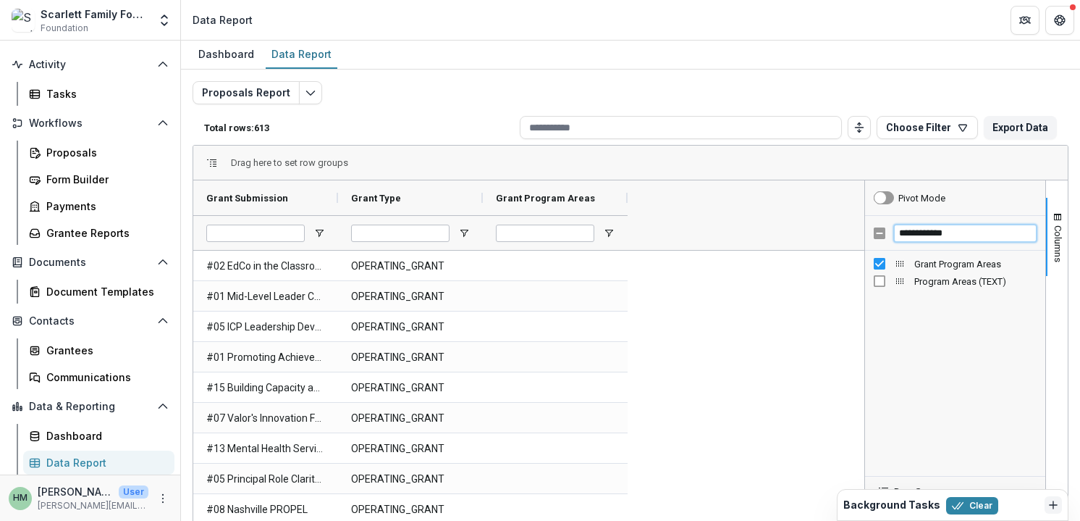
type input "**********"
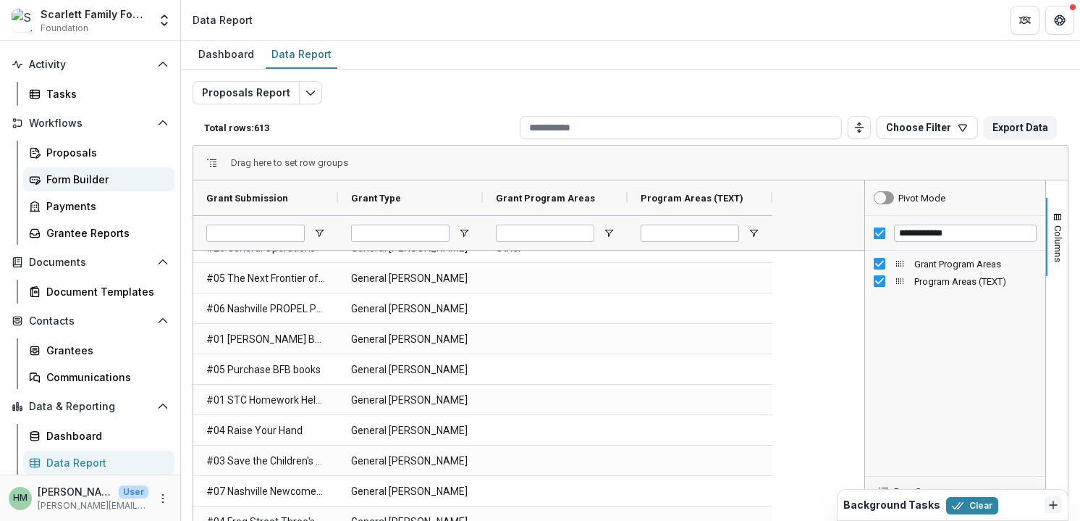
click at [89, 182] on div "Form Builder" at bounding box center [104, 179] width 117 height 15
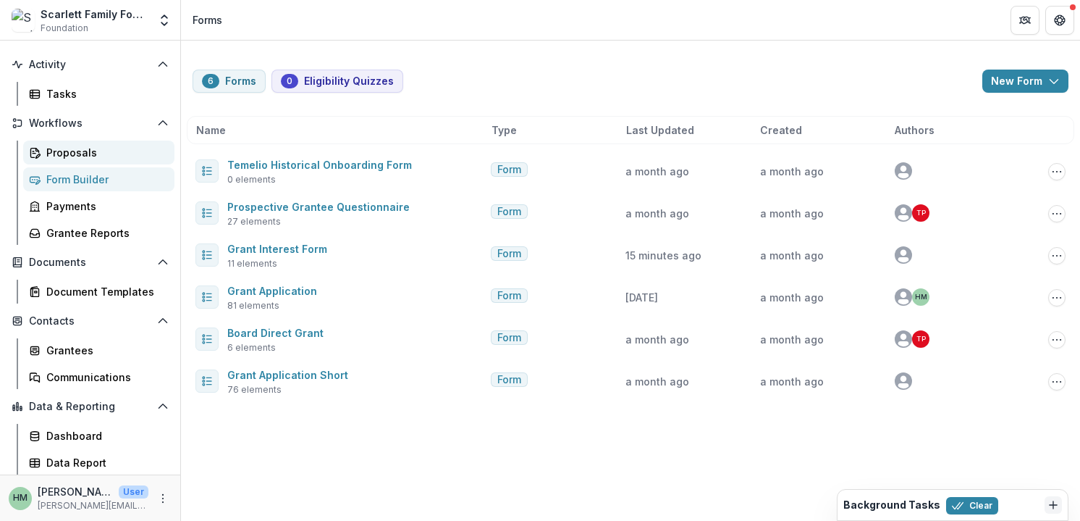
click at [82, 151] on div "Proposals" at bounding box center [104, 152] width 117 height 15
